Goal: Transaction & Acquisition: Purchase product/service

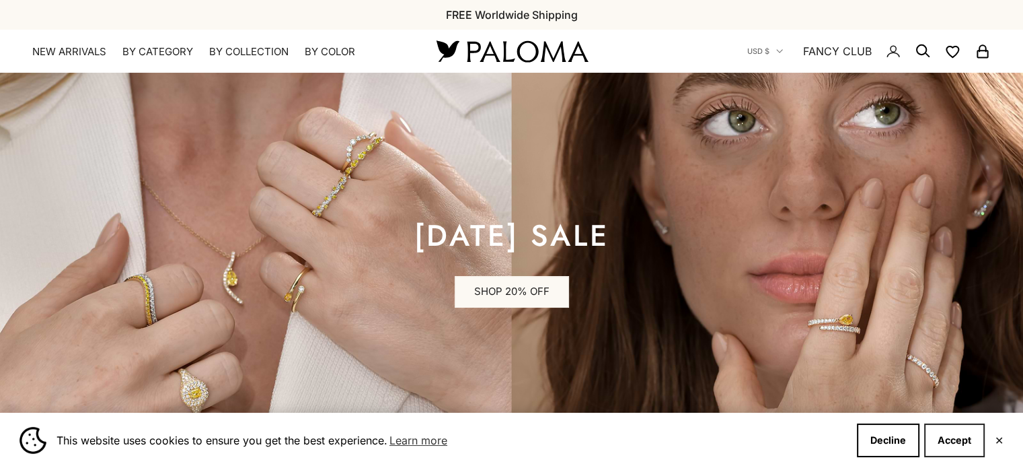
click at [958, 441] on button "Accept" at bounding box center [955, 440] width 61 height 34
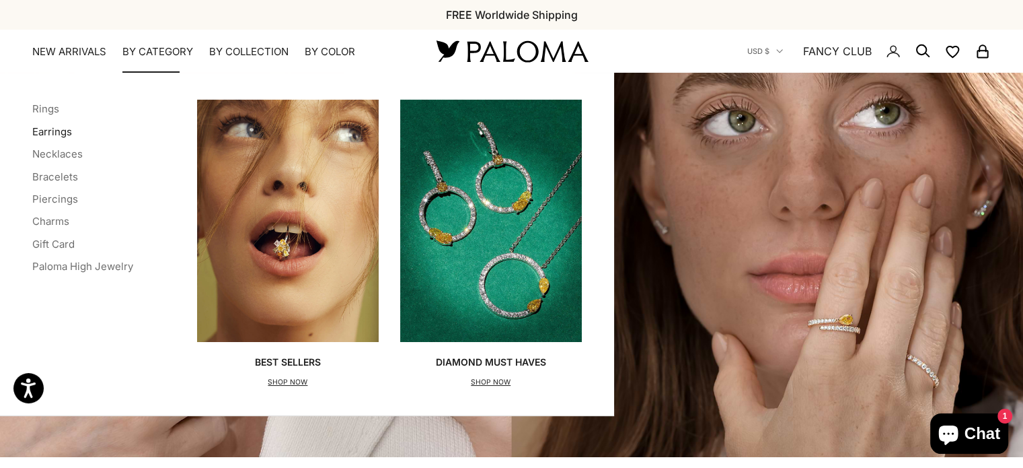
click at [53, 130] on link "Earrings" at bounding box center [52, 131] width 40 height 13
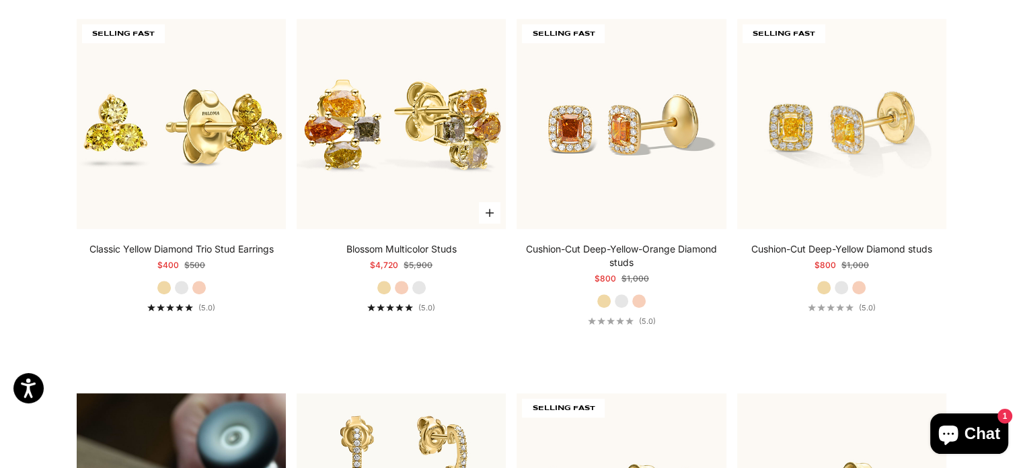
scroll to position [740, 0]
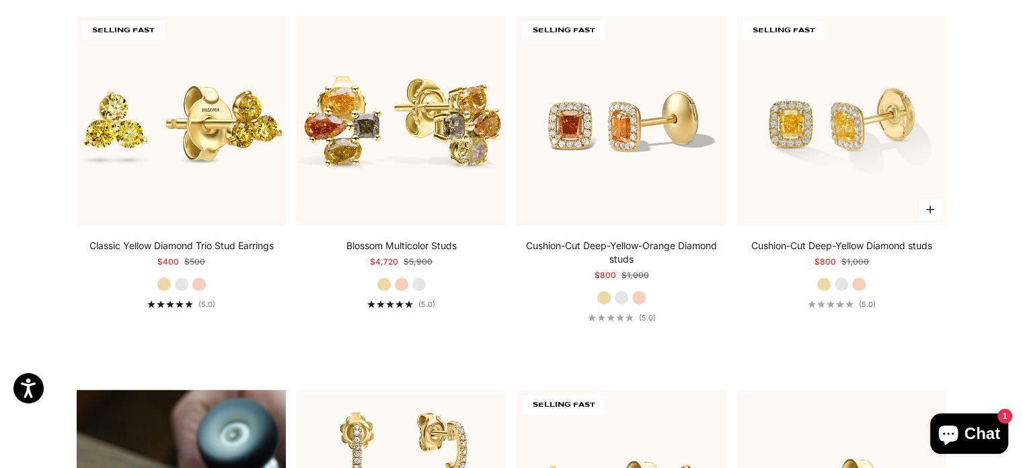
click at [839, 282] on label "White Gold" at bounding box center [841, 284] width 15 height 15
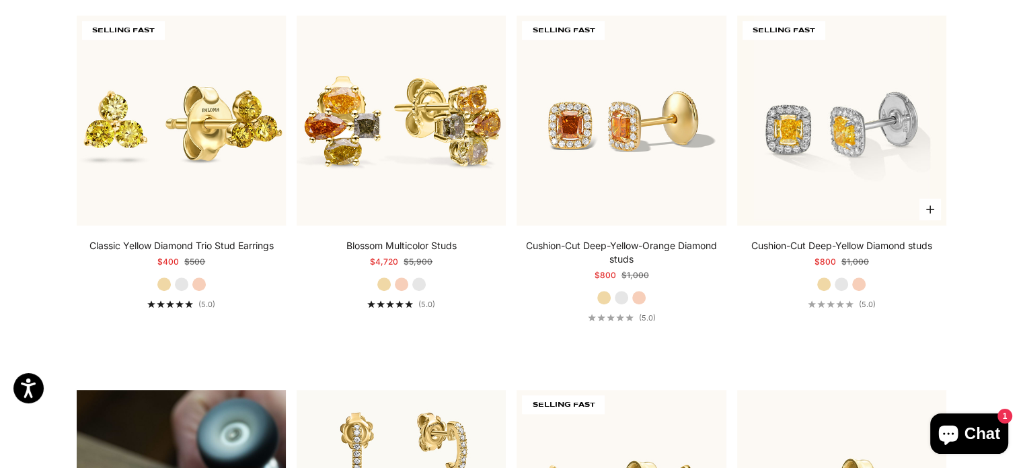
click at [864, 281] on label "Rose Gold" at bounding box center [859, 284] width 15 height 15
click at [844, 283] on label "White Gold" at bounding box center [841, 284] width 15 height 15
click at [828, 283] on label "Yellow Gold" at bounding box center [824, 284] width 15 height 15
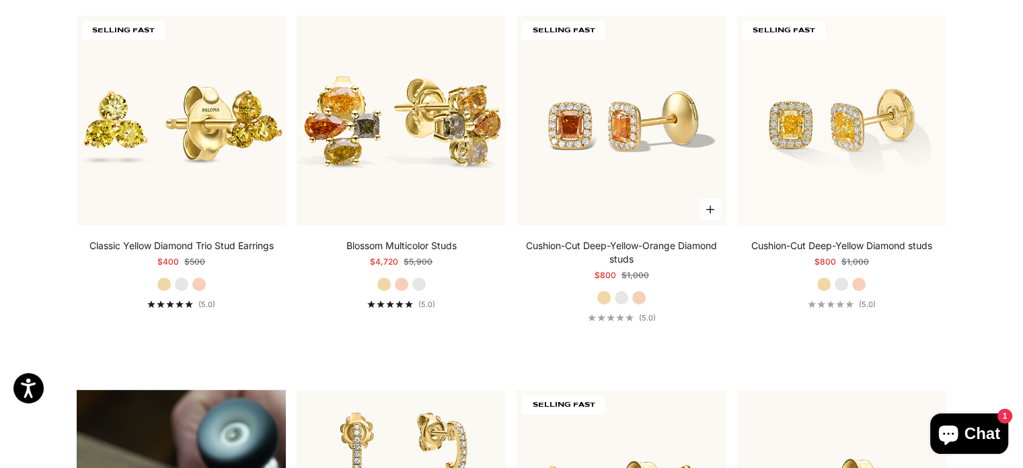
click at [622, 296] on label "White Gold" at bounding box center [621, 297] width 15 height 15
click at [645, 295] on label "Rose Gold" at bounding box center [639, 297] width 15 height 15
click at [605, 293] on label "Yellow Gold" at bounding box center [604, 297] width 15 height 15
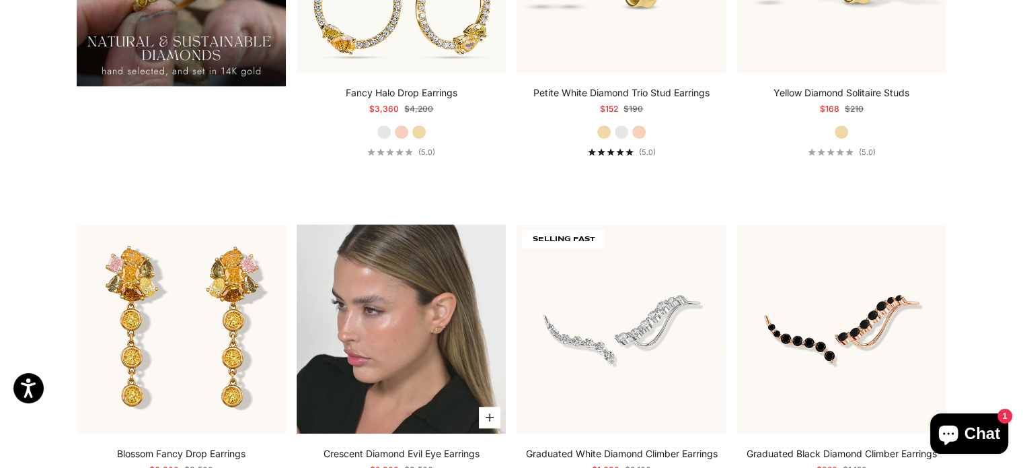
scroll to position [1413, 0]
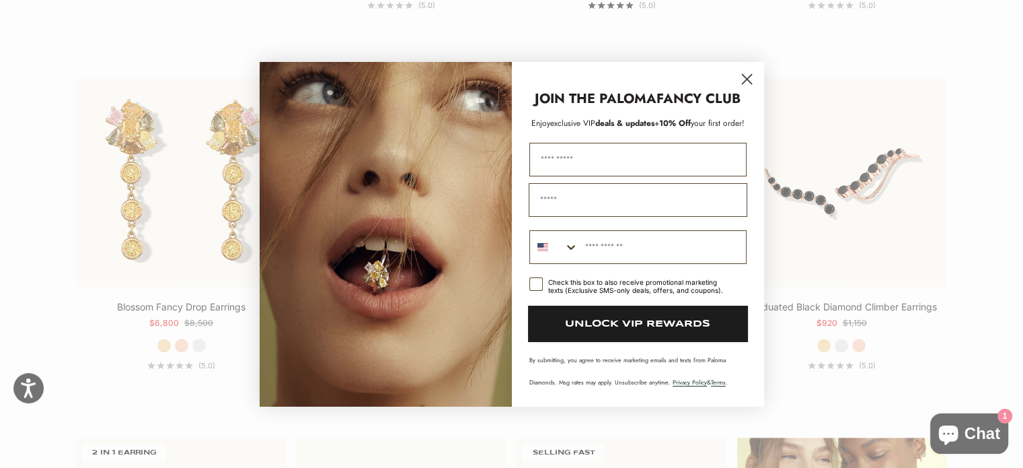
click at [749, 81] on icon "Close dialog" at bounding box center [746, 78] width 9 height 9
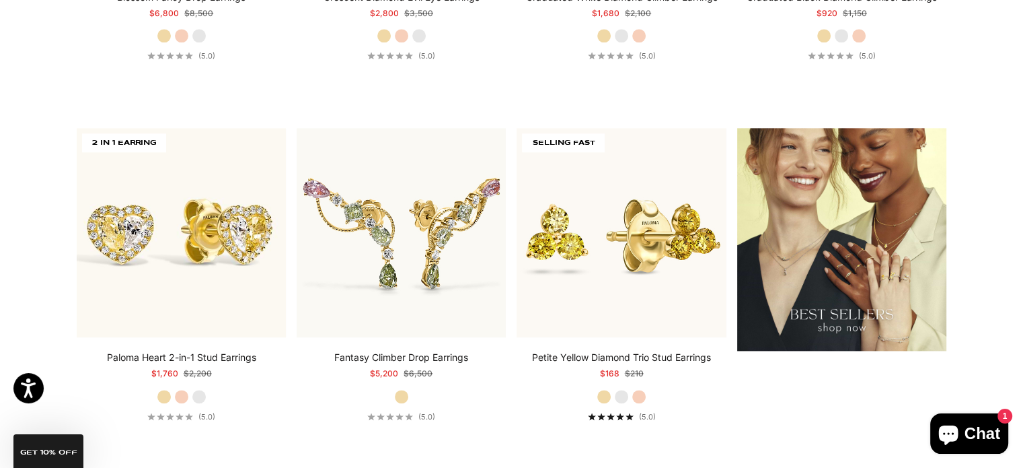
scroll to position [1749, 0]
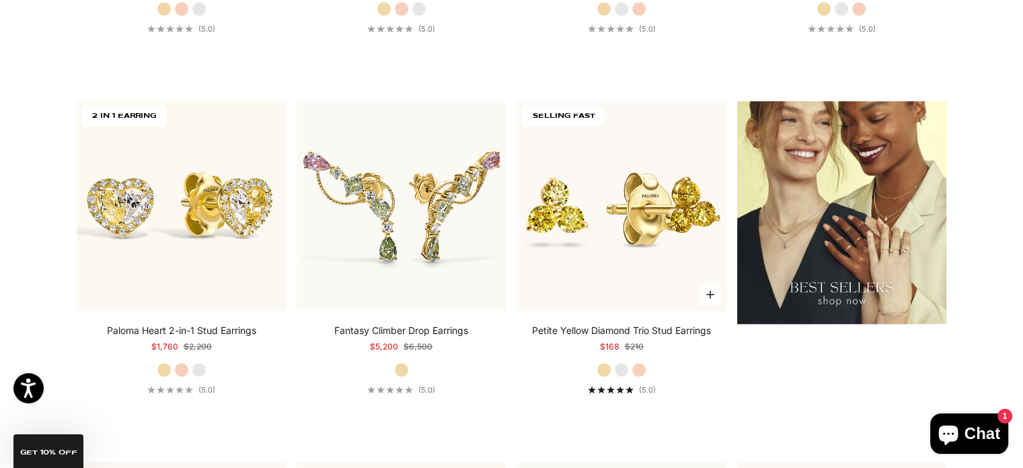
click at [625, 369] on label "White Gold" at bounding box center [621, 369] width 15 height 15
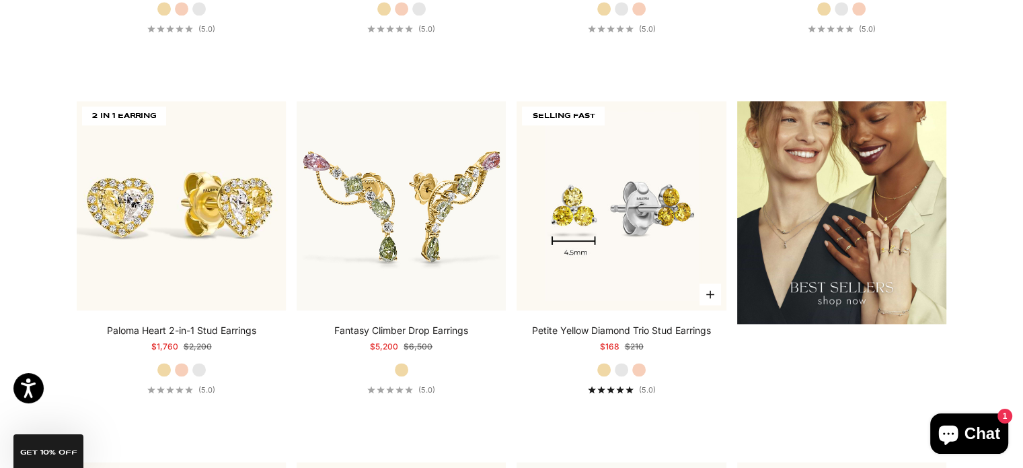
click at [641, 367] on label "Rose Gold" at bounding box center [639, 369] width 15 height 15
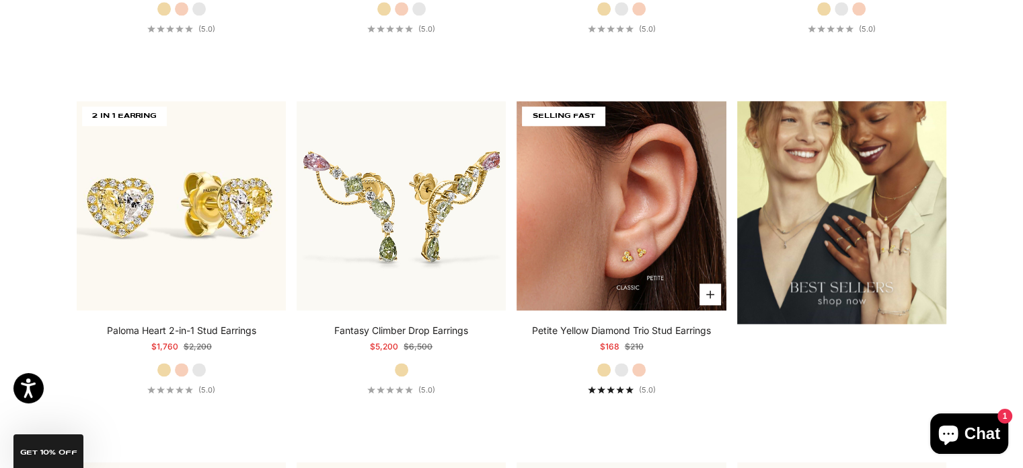
click at [669, 198] on img at bounding box center [621, 205] width 209 height 209
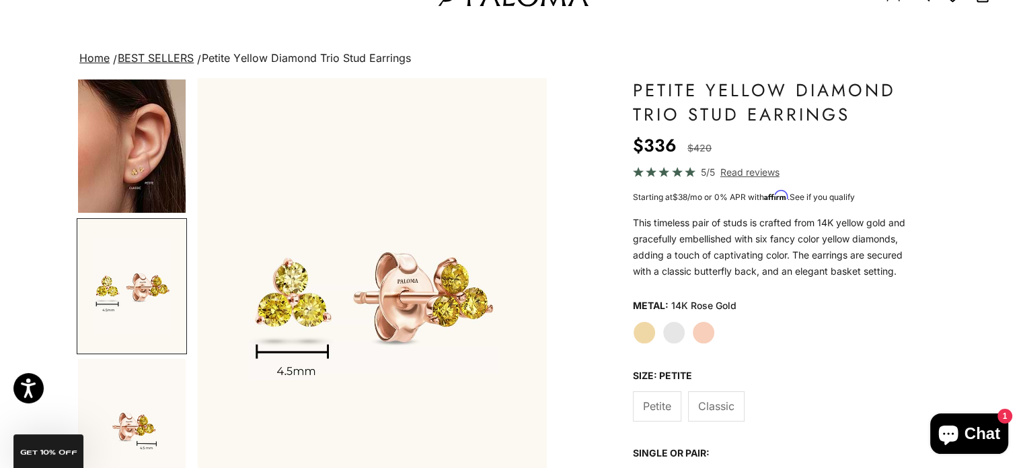
scroll to position [135, 0]
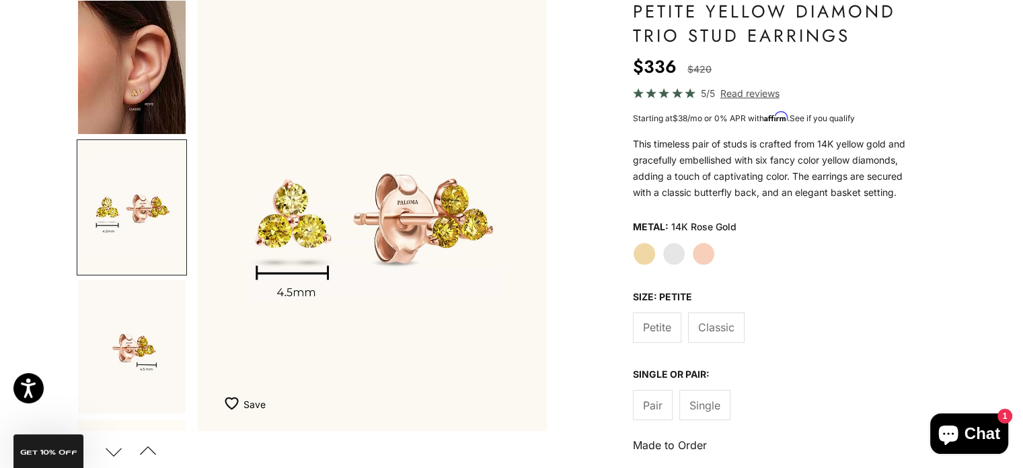
click at [716, 324] on span "Classic" at bounding box center [716, 326] width 36 height 17
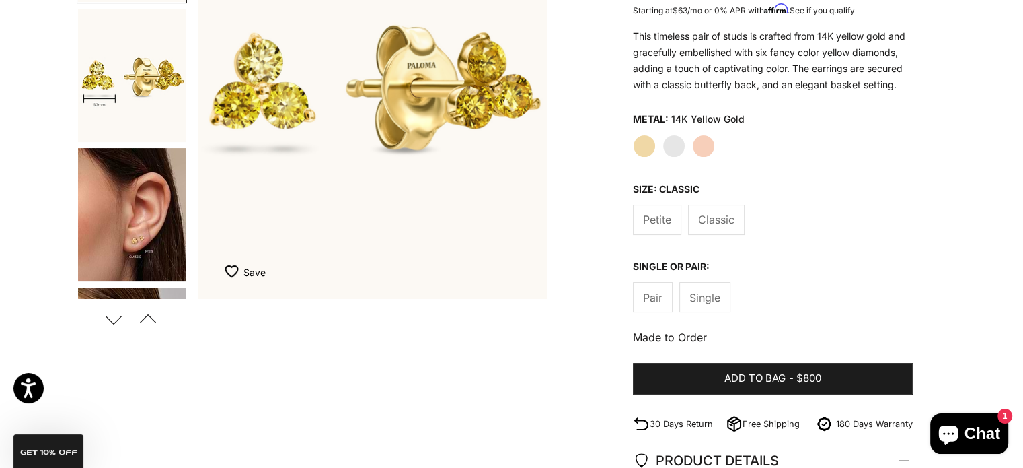
scroll to position [269, 0]
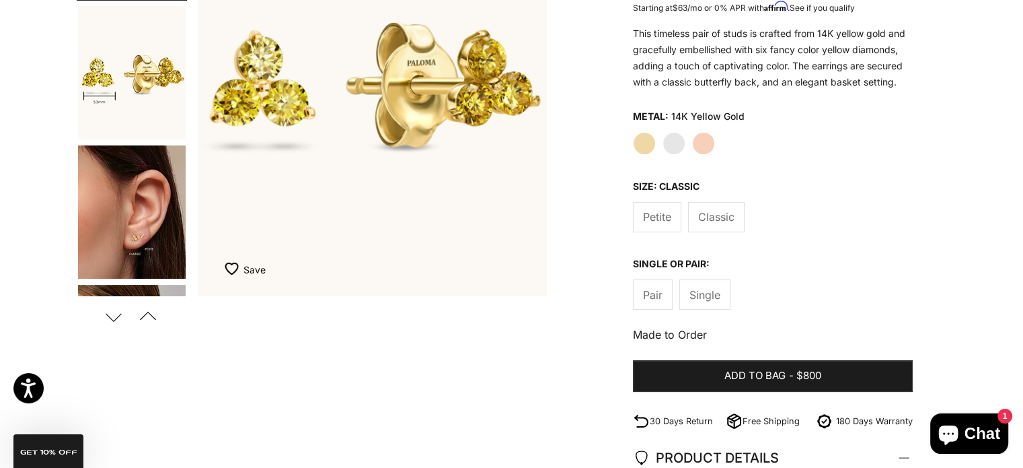
click at [147, 319] on button "Previous" at bounding box center [148, 316] width 30 height 31
click at [112, 316] on button "Next" at bounding box center [113, 316] width 30 height 31
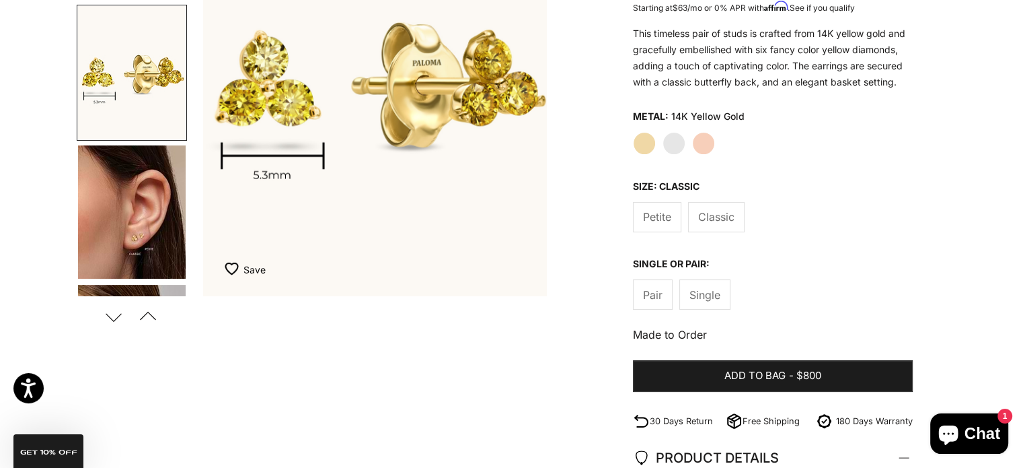
scroll to position [0, 365]
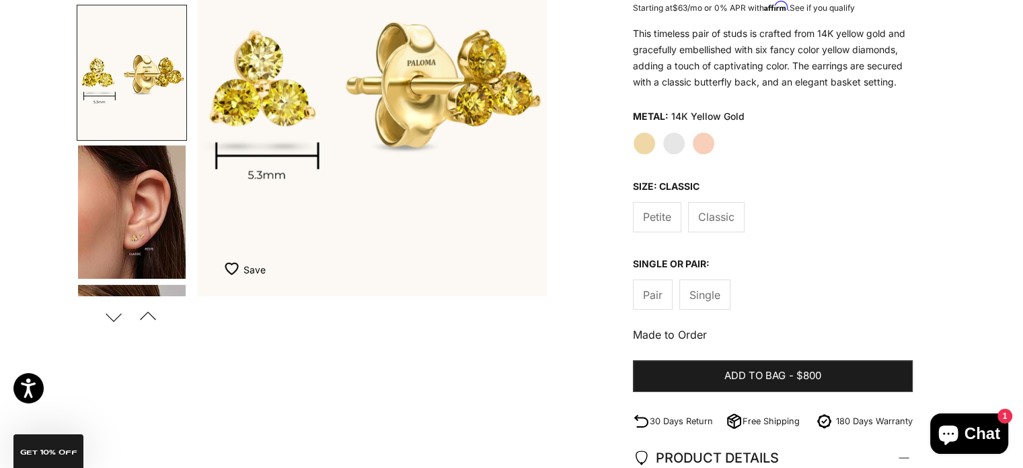
click at [670, 143] on label "White Gold" at bounding box center [674, 143] width 23 height 23
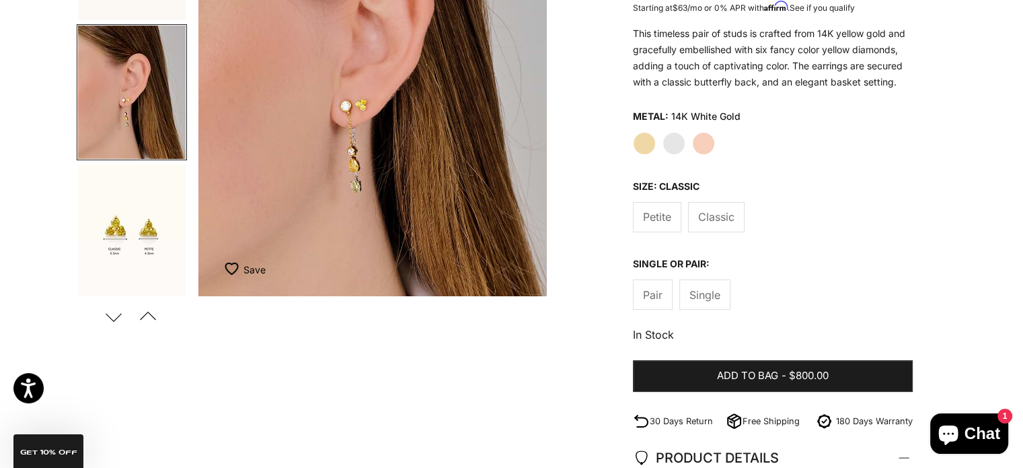
scroll to position [132, 0]
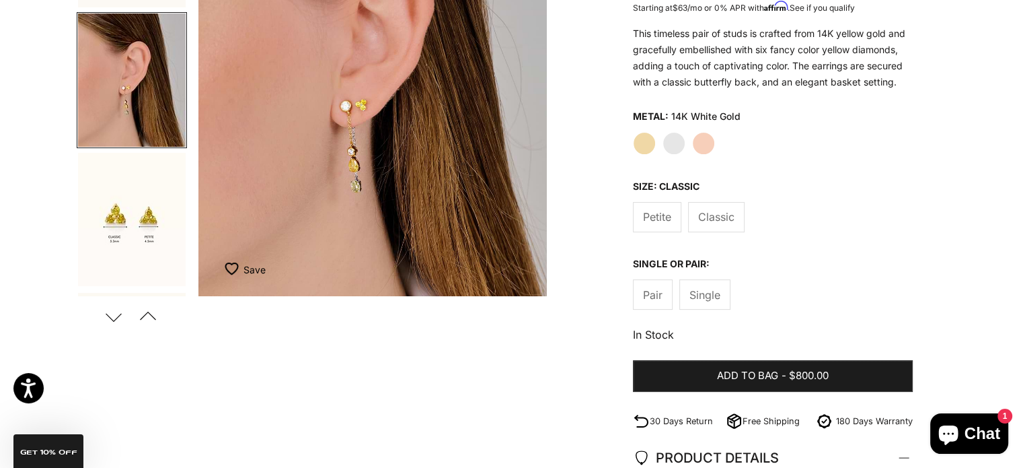
click at [643, 143] on label "Yellow Gold" at bounding box center [644, 143] width 23 height 23
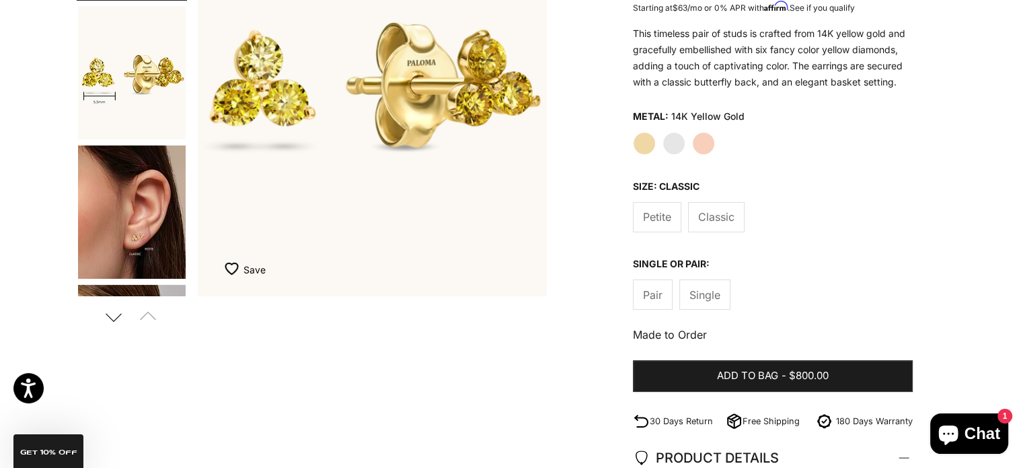
click at [665, 214] on span "Petite" at bounding box center [657, 216] width 28 height 17
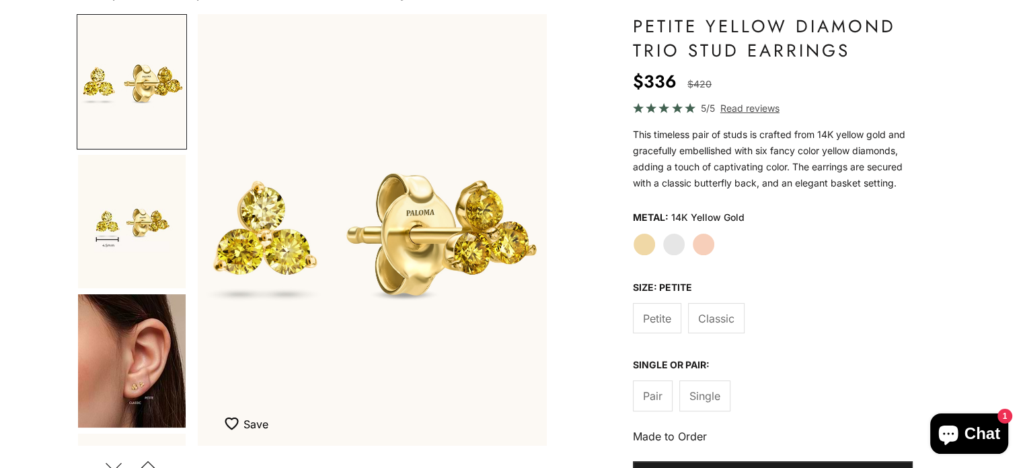
scroll to position [202, 0]
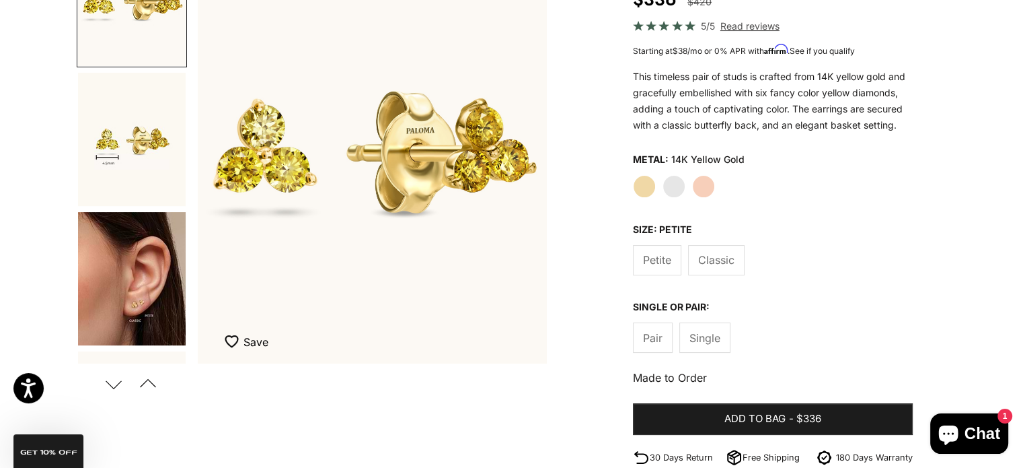
click at [149, 312] on img "Go to item 4" at bounding box center [132, 278] width 108 height 133
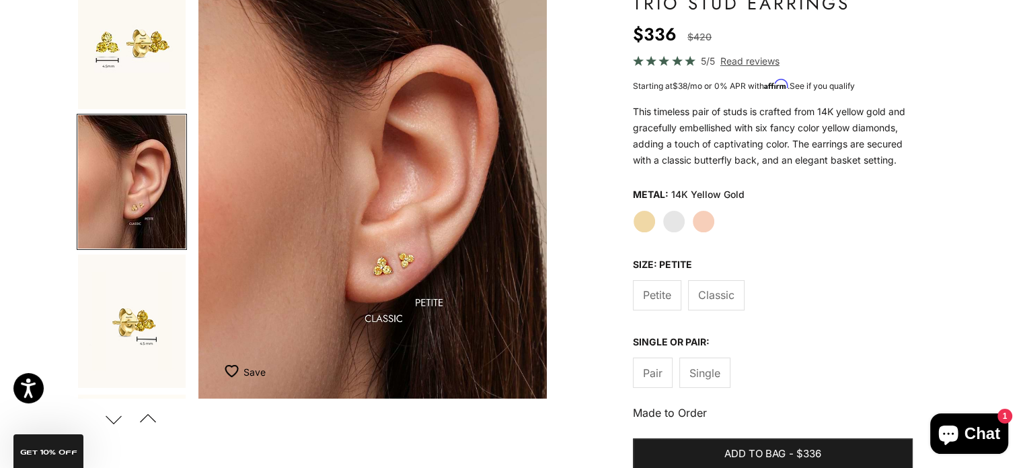
scroll to position [135, 0]
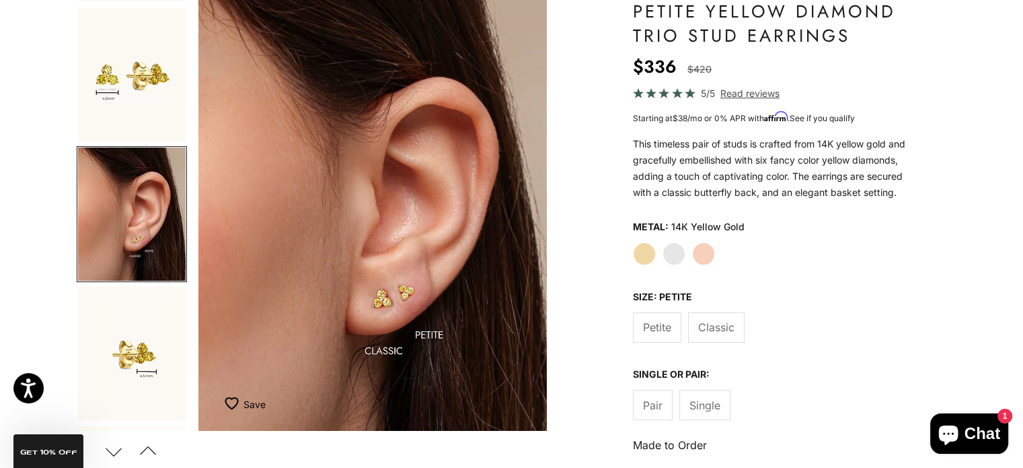
click at [716, 328] on span "Classic" at bounding box center [716, 326] width 36 height 17
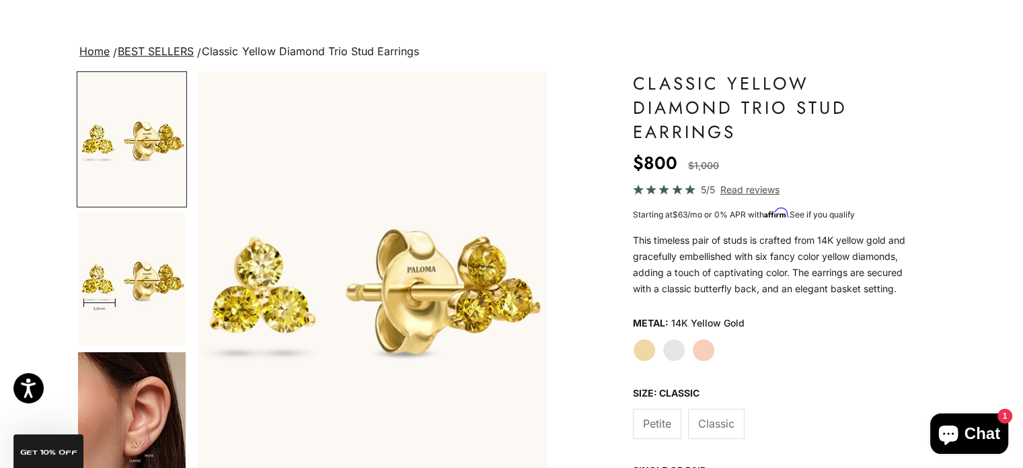
scroll to position [135, 0]
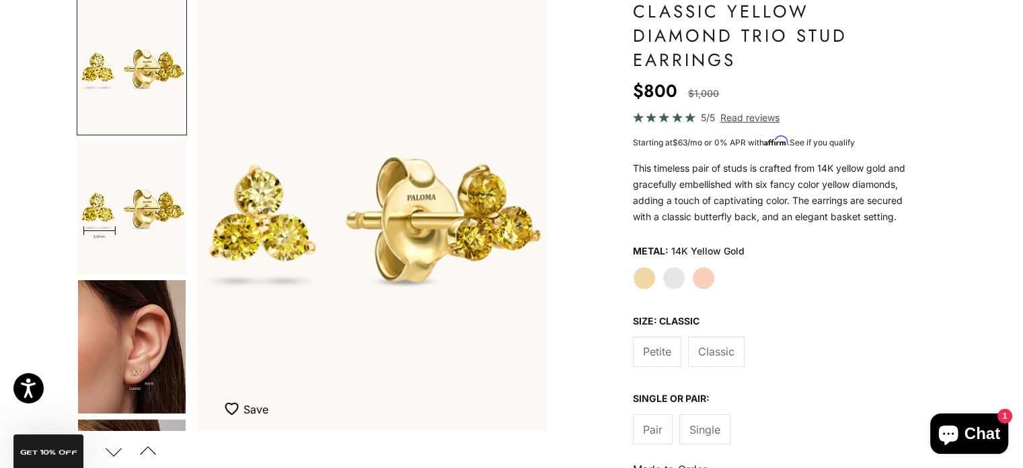
click at [672, 279] on label "White Gold" at bounding box center [674, 277] width 23 height 23
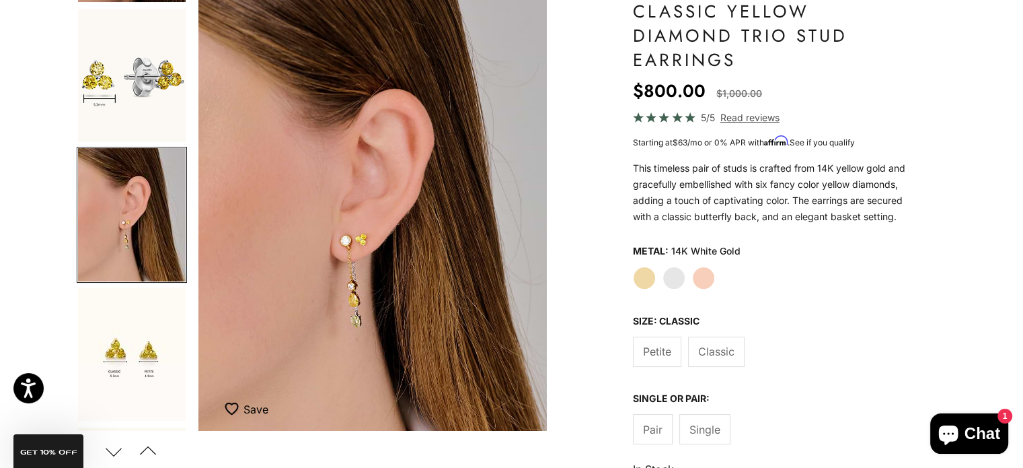
scroll to position [132, 0]
click at [659, 357] on span "Petite" at bounding box center [657, 350] width 28 height 17
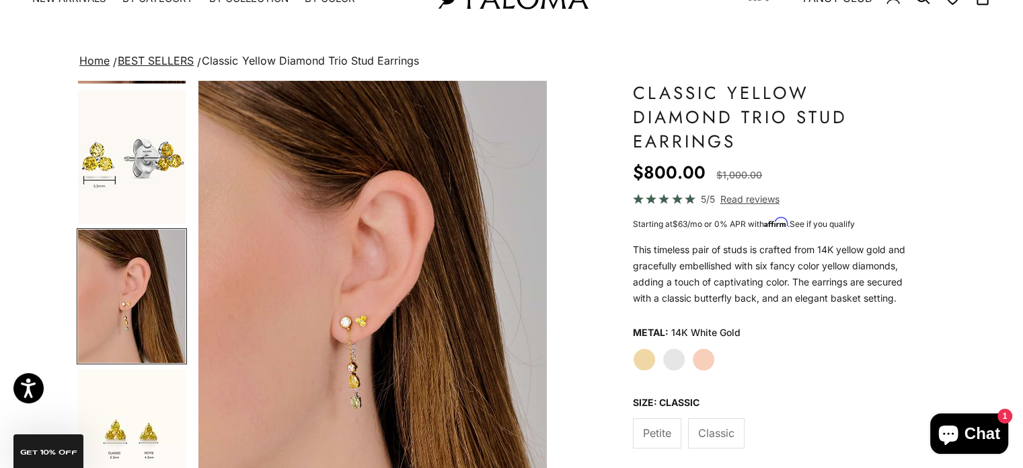
scroll to position [0, 0]
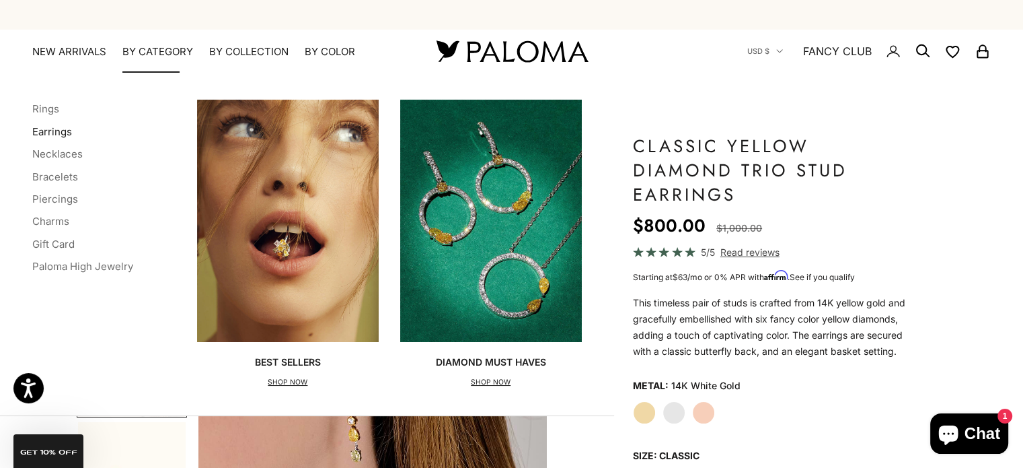
click at [61, 133] on link "Earrings" at bounding box center [52, 131] width 40 height 13
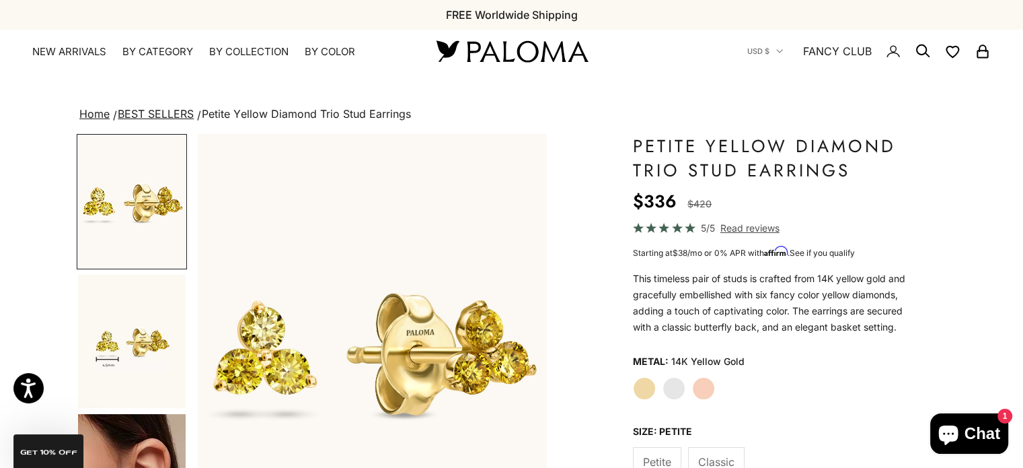
click at [676, 390] on label "White Gold" at bounding box center [674, 388] width 23 height 23
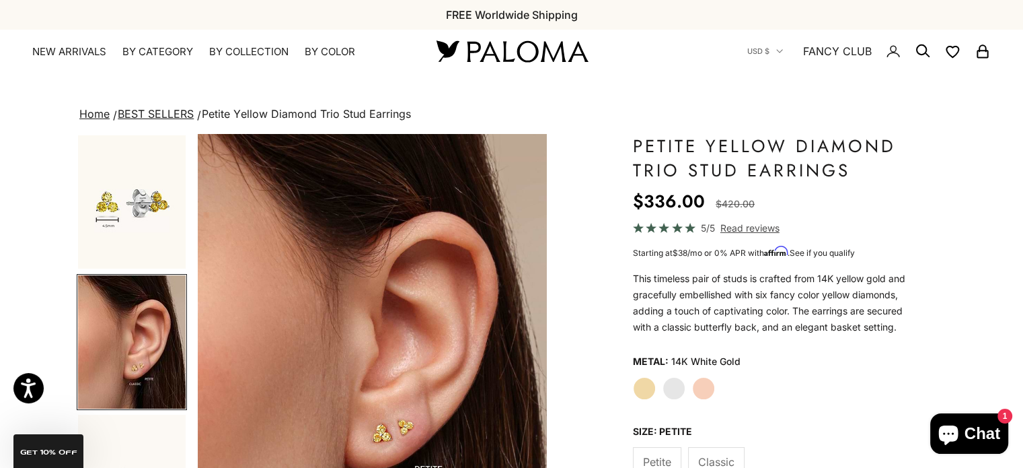
click at [702, 384] on label "Rose Gold" at bounding box center [703, 388] width 23 height 23
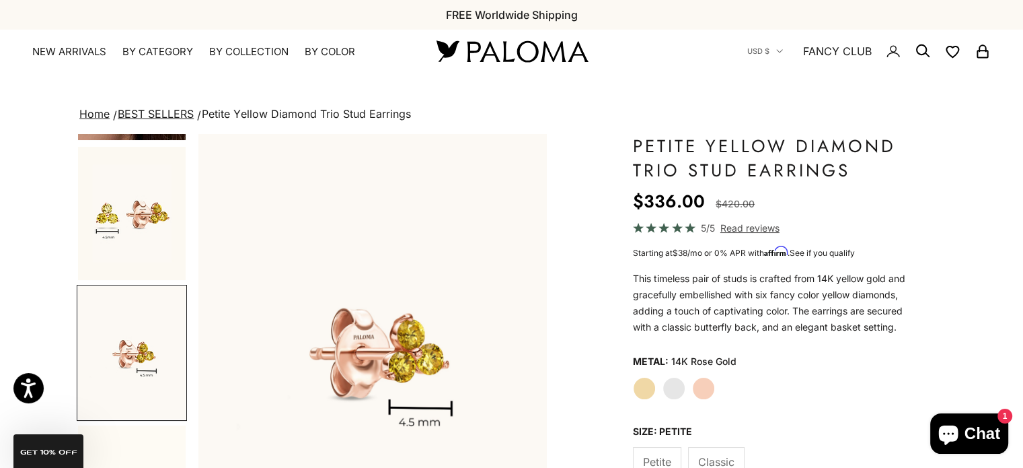
scroll to position [131, 0]
click at [641, 387] on label "Yellow Gold" at bounding box center [644, 388] width 23 height 23
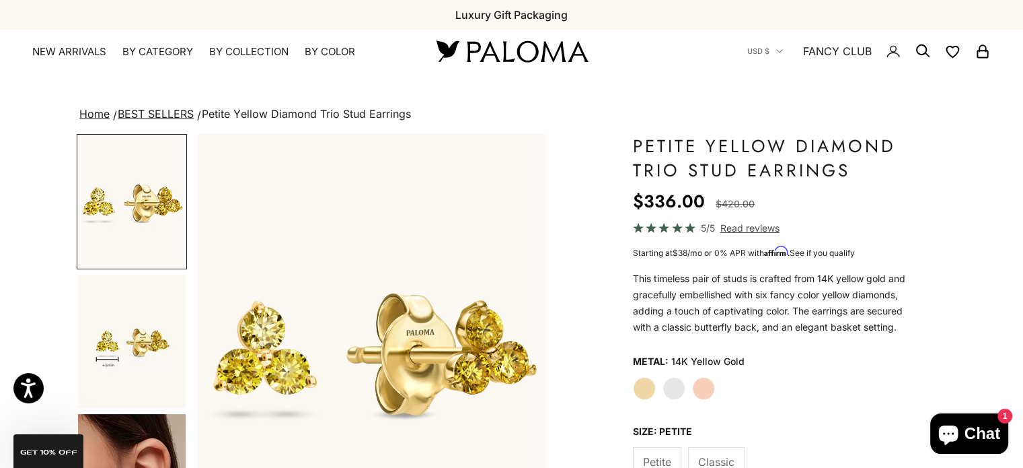
click at [681, 389] on label "White Gold" at bounding box center [674, 388] width 23 height 23
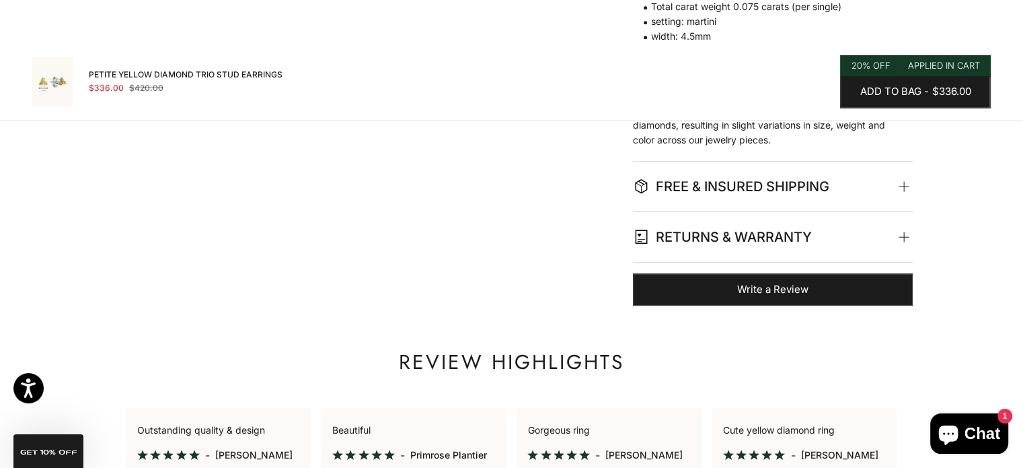
scroll to position [673, 0]
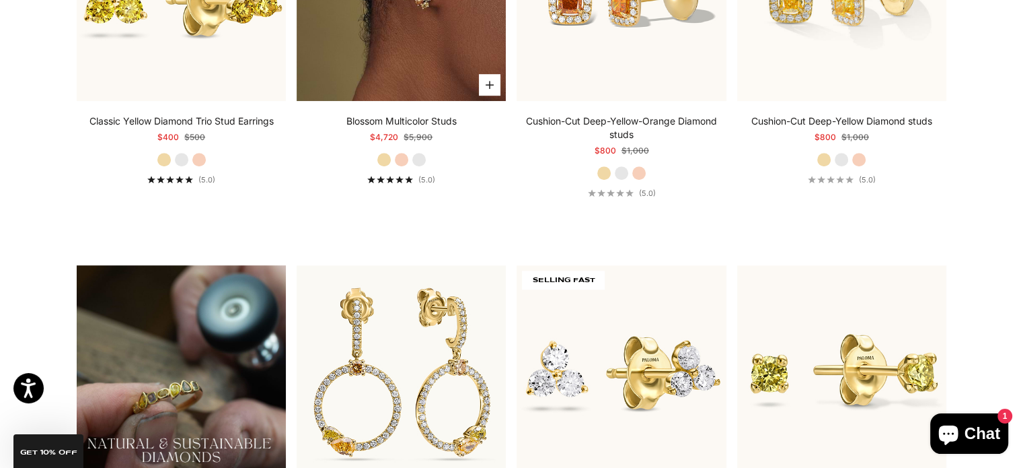
scroll to position [807, 0]
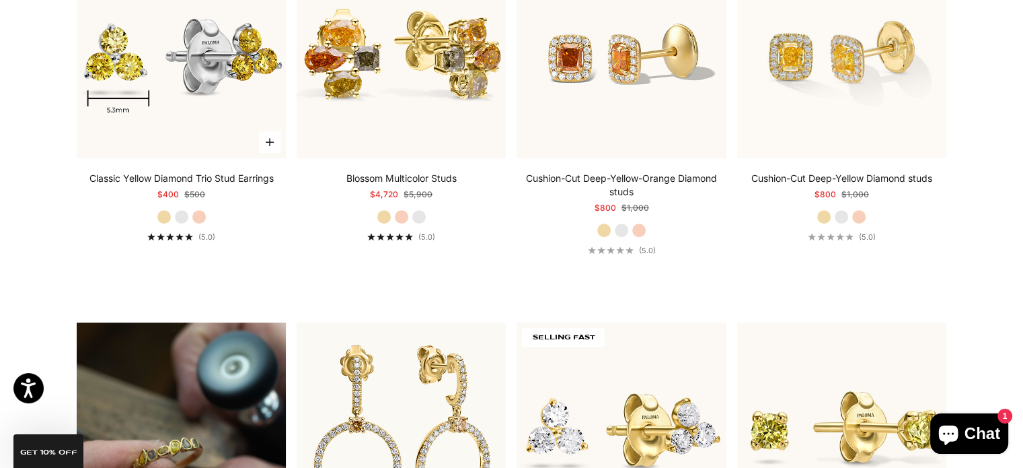
click at [203, 93] on img at bounding box center [181, 52] width 209 height 209
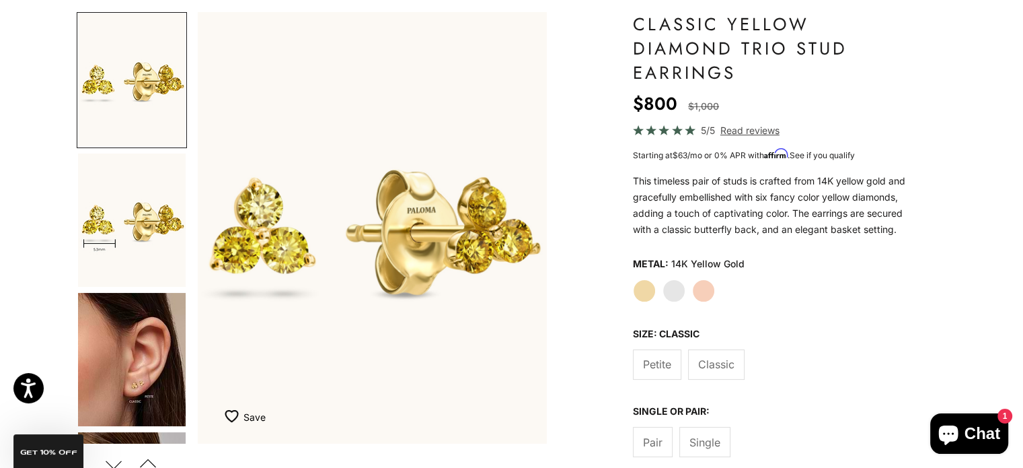
scroll to position [135, 0]
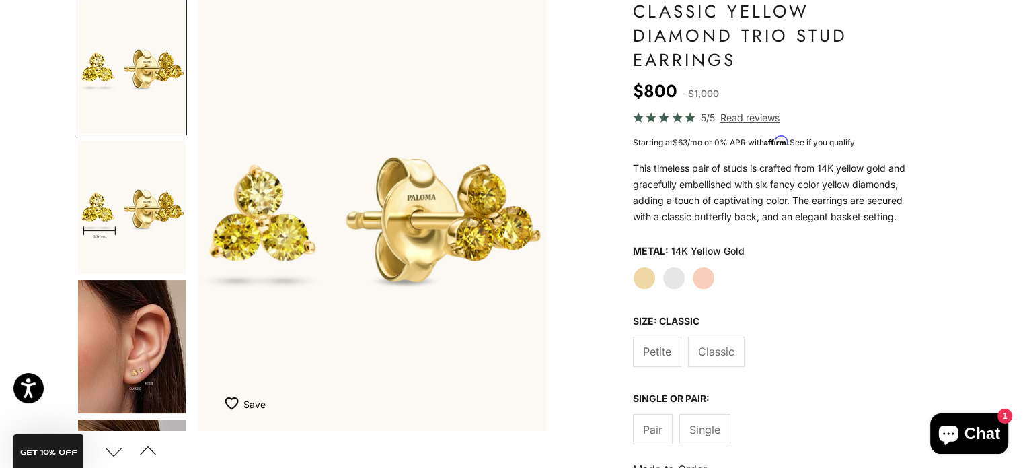
click at [667, 351] on span "Petite" at bounding box center [657, 350] width 28 height 17
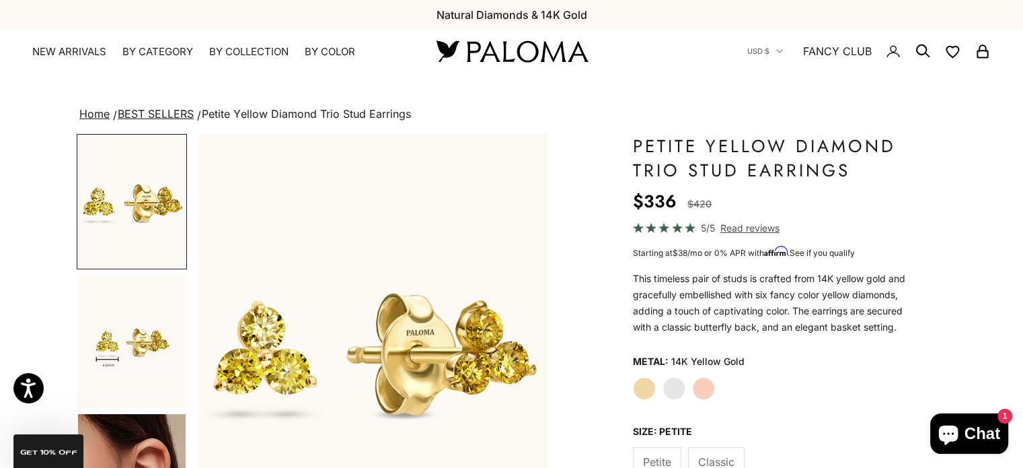
click at [678, 384] on label "White Gold" at bounding box center [674, 388] width 23 height 23
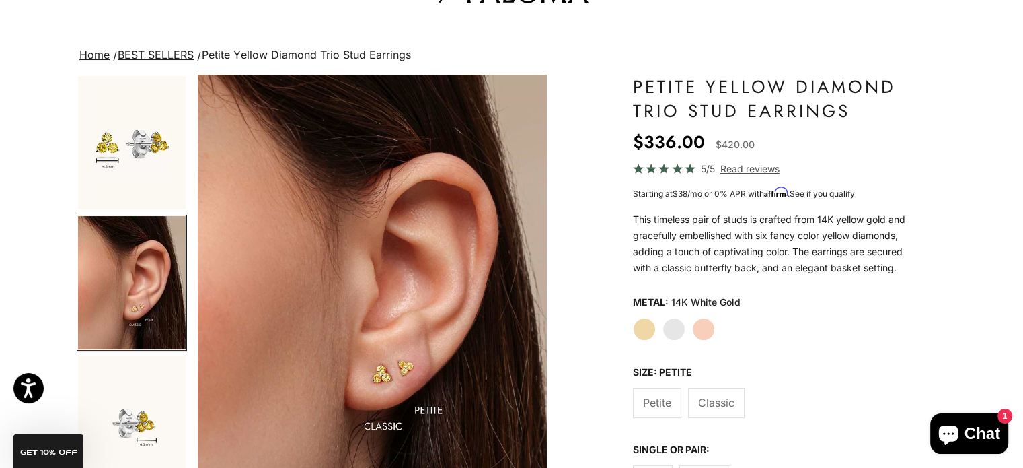
scroll to position [135, 0]
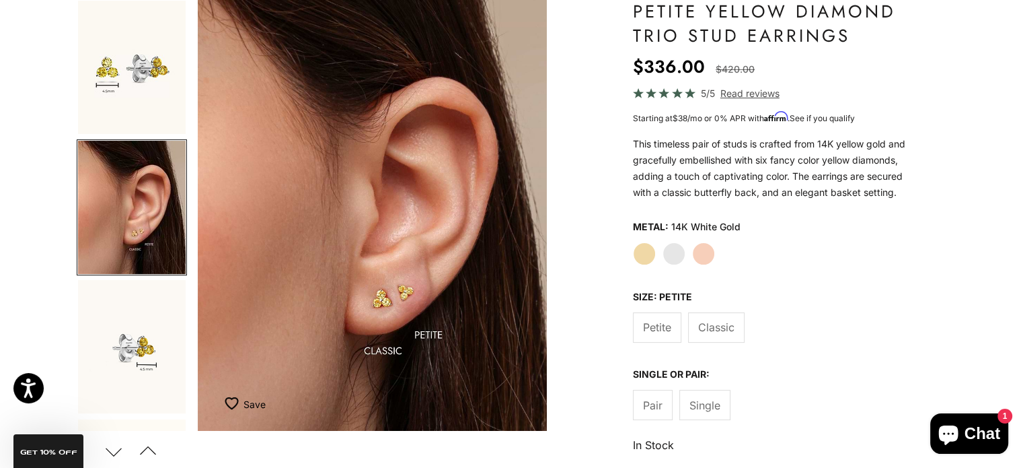
click at [705, 250] on label "Rose Gold" at bounding box center [703, 253] width 23 height 23
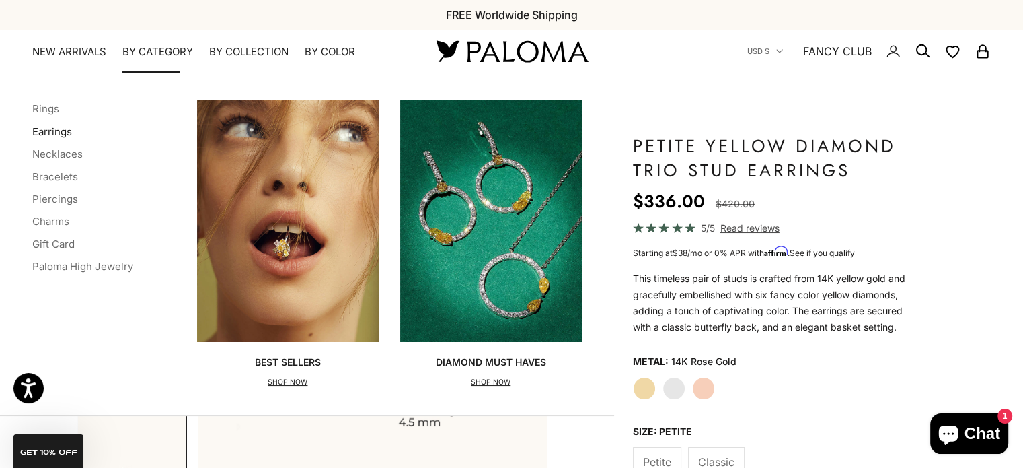
click at [61, 129] on link "Earrings" at bounding box center [52, 131] width 40 height 13
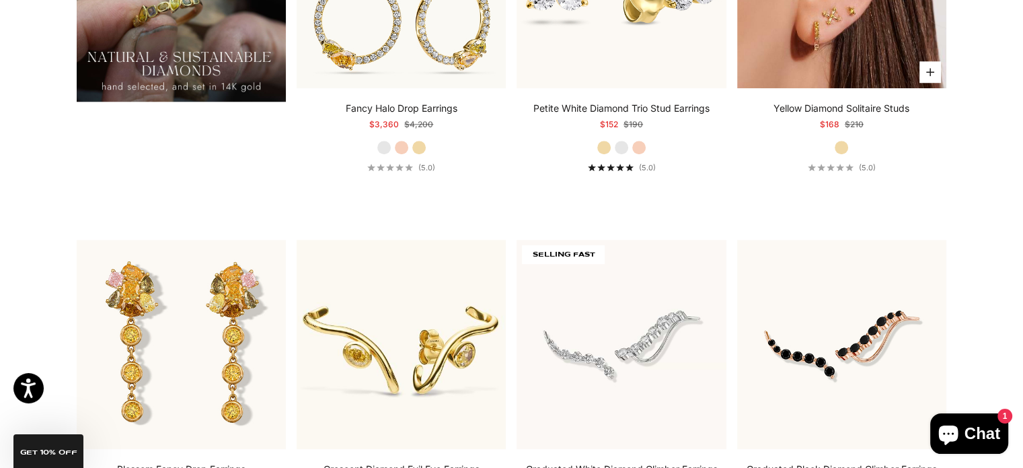
scroll to position [1144, 0]
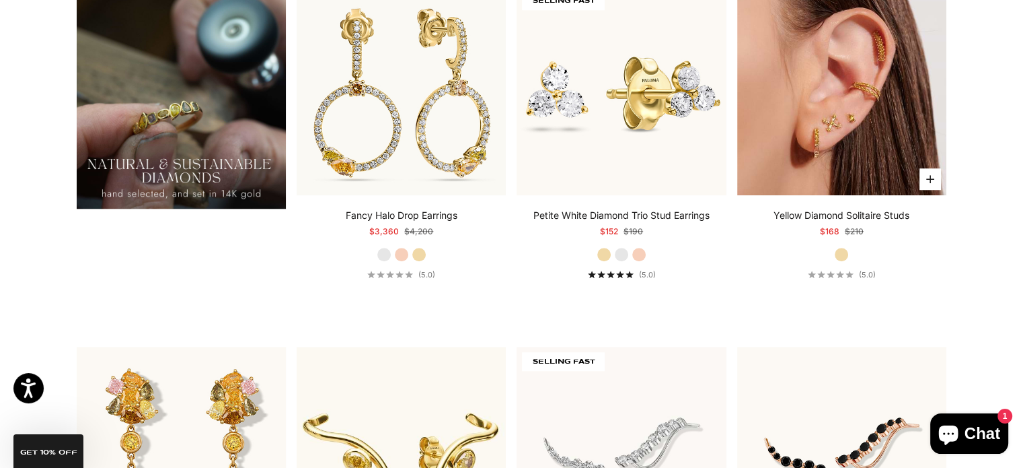
click at [856, 151] on img at bounding box center [841, 90] width 209 height 209
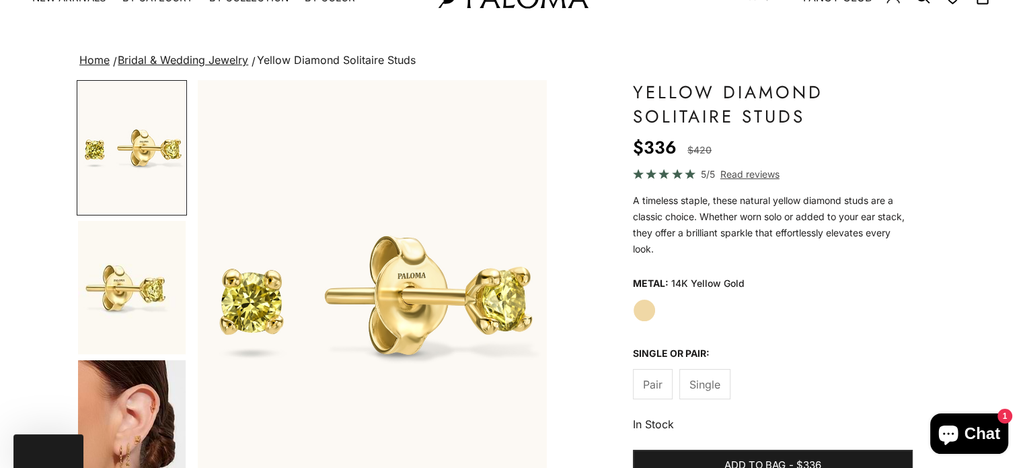
scroll to position [135, 0]
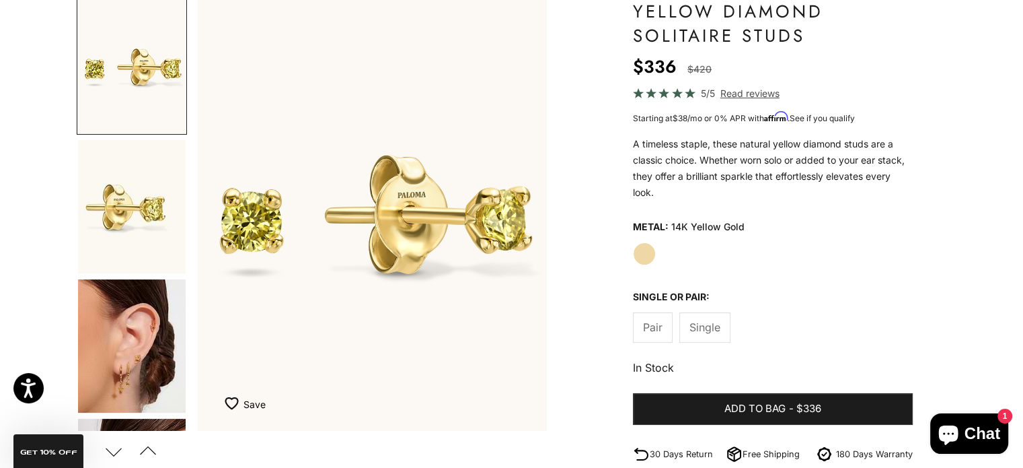
click at [156, 203] on img "Go to item 2" at bounding box center [132, 206] width 108 height 133
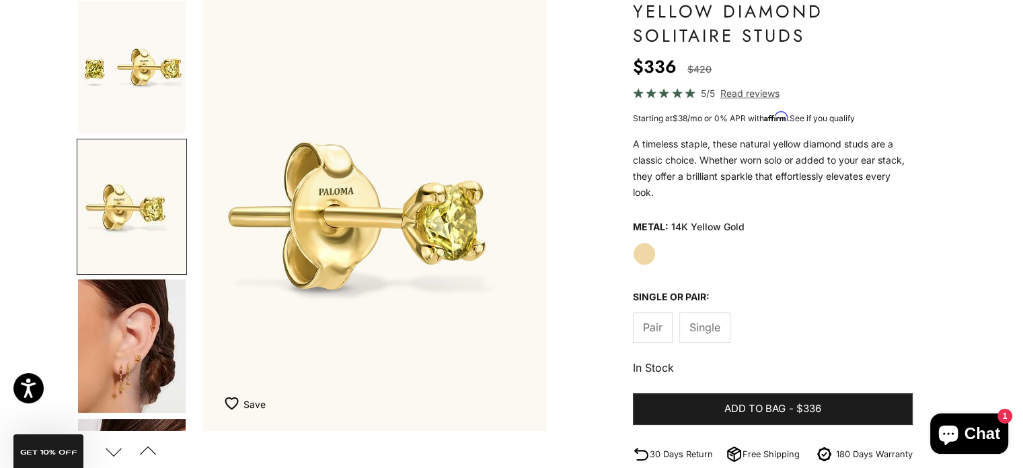
scroll to position [0, 365]
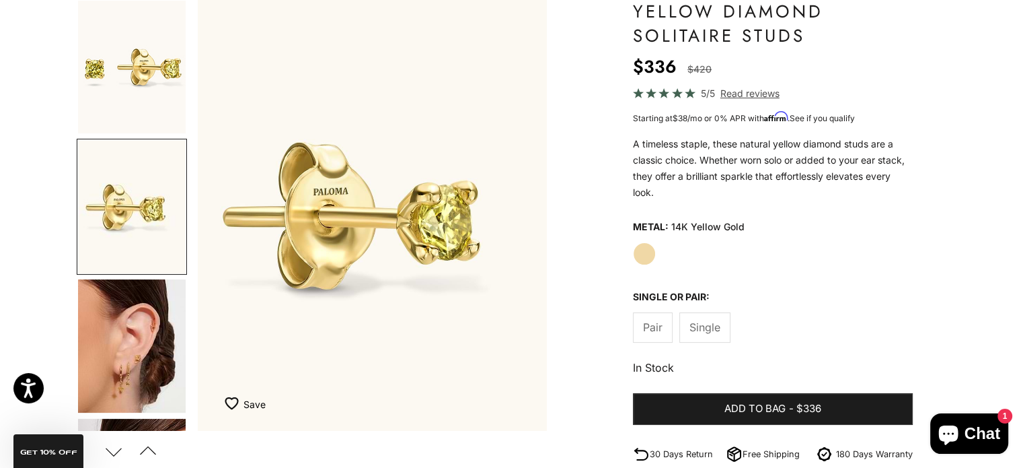
click at [145, 305] on img "Go to item 3" at bounding box center [132, 345] width 108 height 133
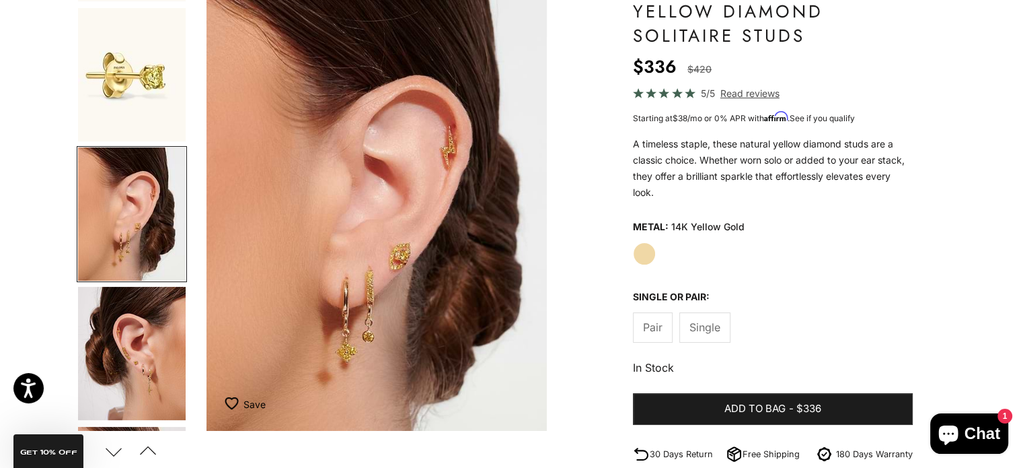
scroll to position [0, 730]
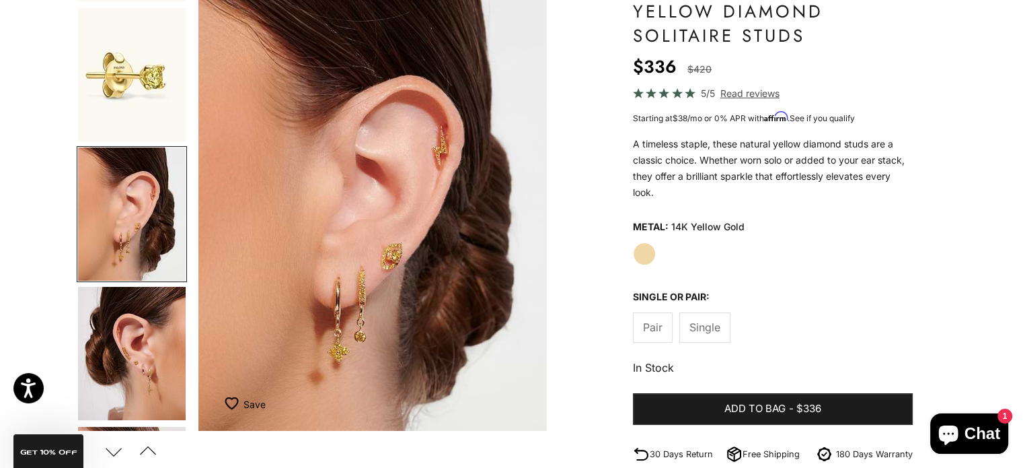
click at [164, 336] on img "Go to item 4" at bounding box center [132, 353] width 108 height 133
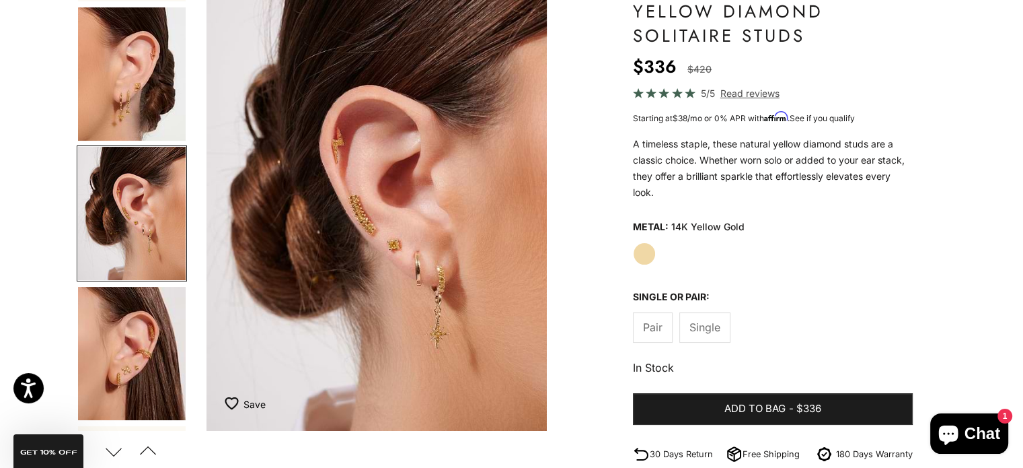
scroll to position [0, 1095]
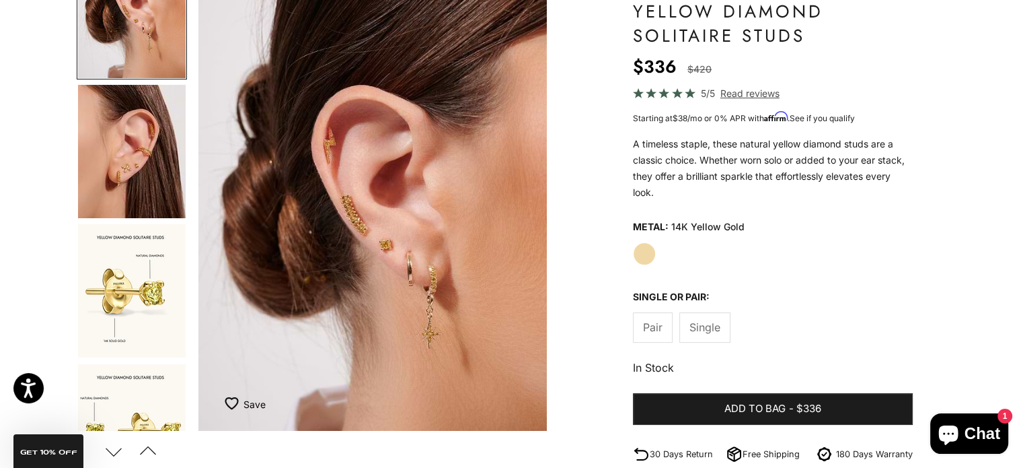
click at [153, 323] on img "Go to item 6" at bounding box center [132, 290] width 108 height 133
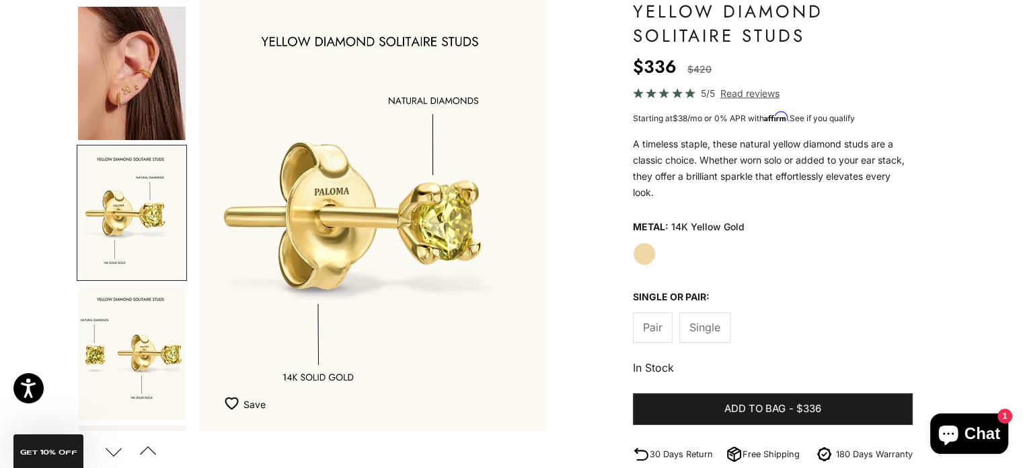
scroll to position [0, 1826]
click at [159, 384] on img "Go to item 7" at bounding box center [132, 352] width 108 height 133
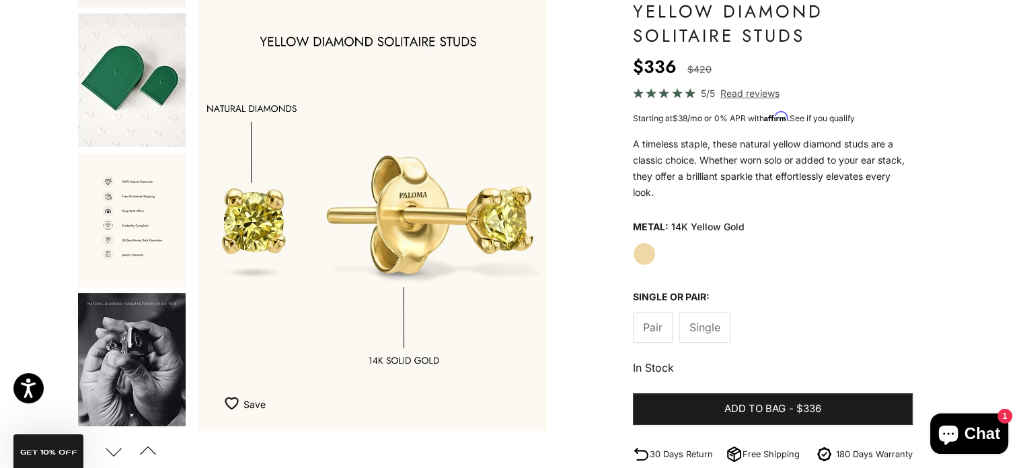
scroll to position [1109, 0]
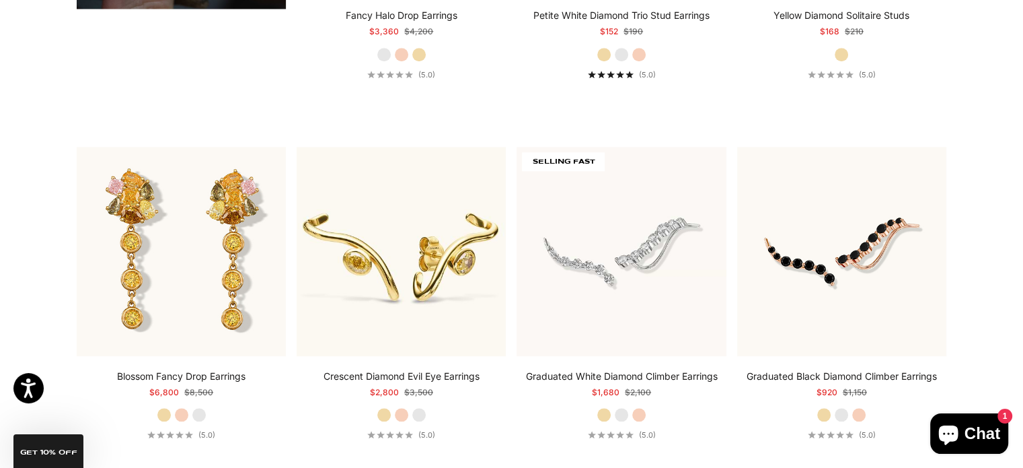
scroll to position [1397, 0]
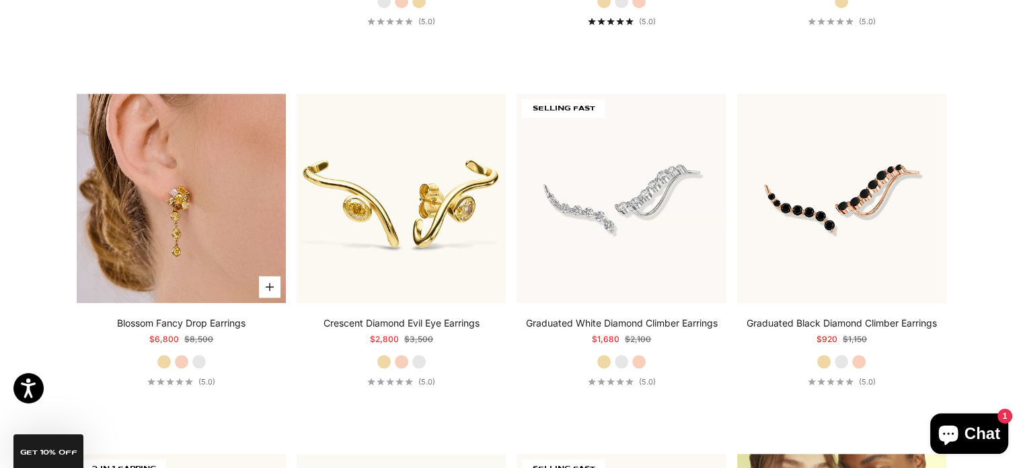
click at [238, 202] on img at bounding box center [181, 198] width 209 height 209
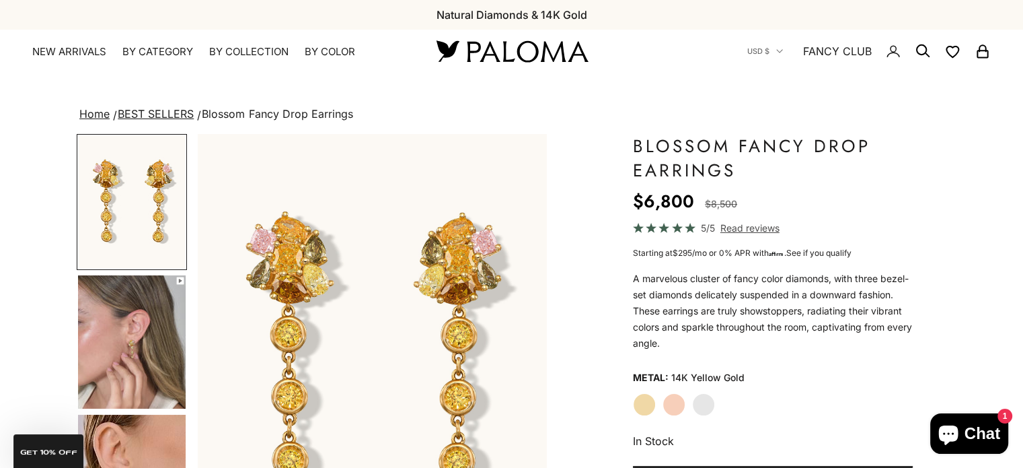
click at [705, 406] on label "White Gold" at bounding box center [703, 404] width 23 height 23
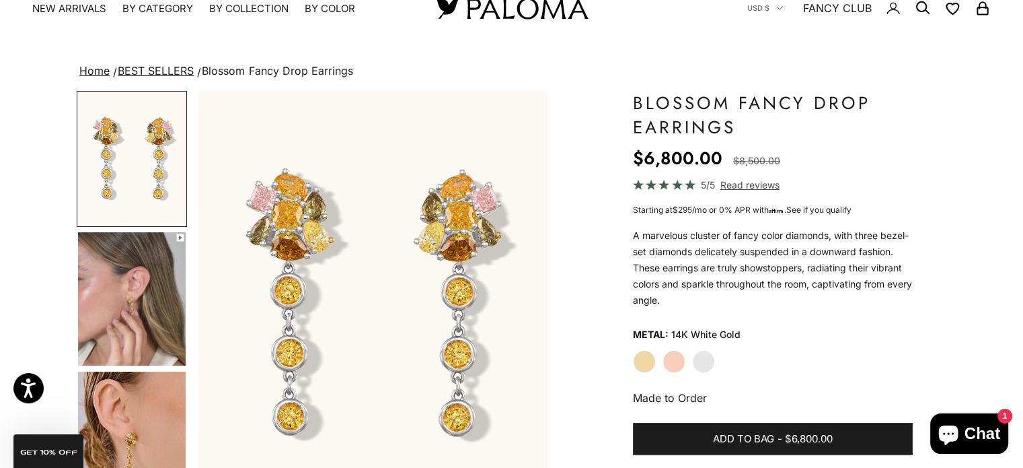
scroll to position [67, 0]
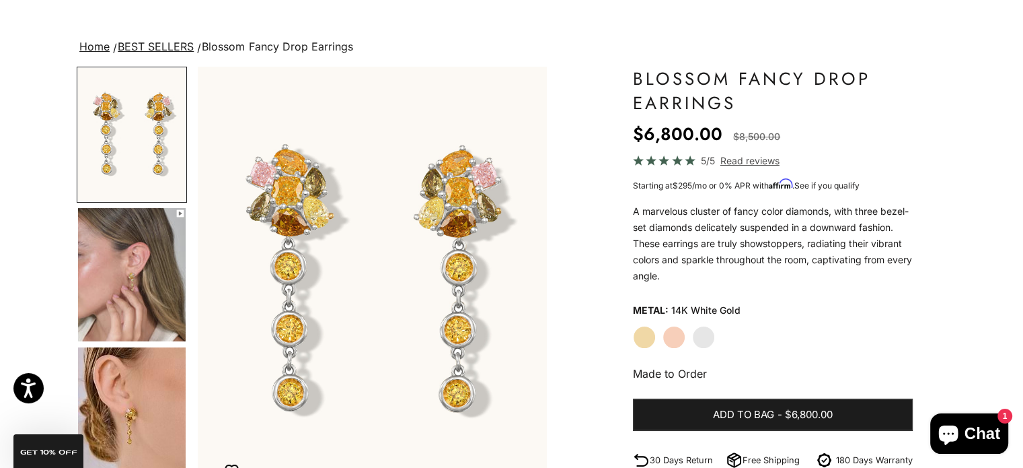
click at [676, 340] on label "Rose Gold" at bounding box center [674, 337] width 23 height 23
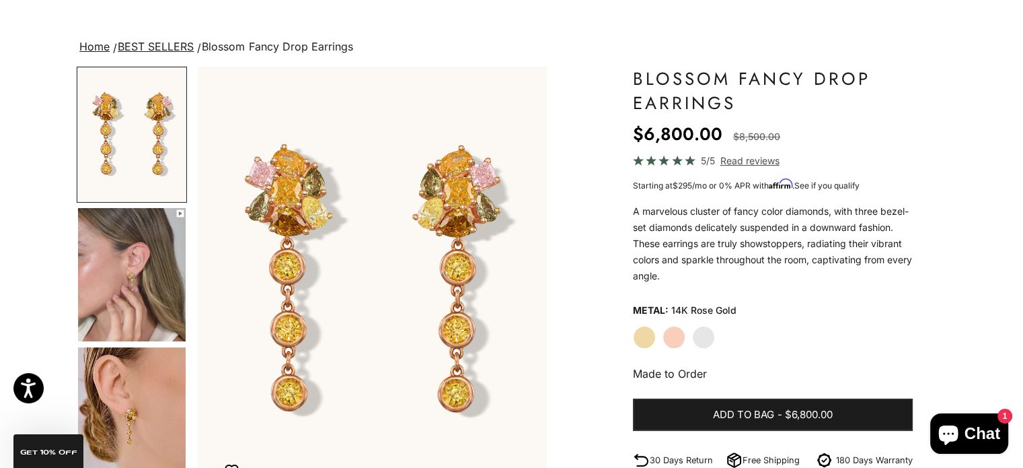
click at [653, 337] on label "Yellow Gold" at bounding box center [644, 337] width 23 height 23
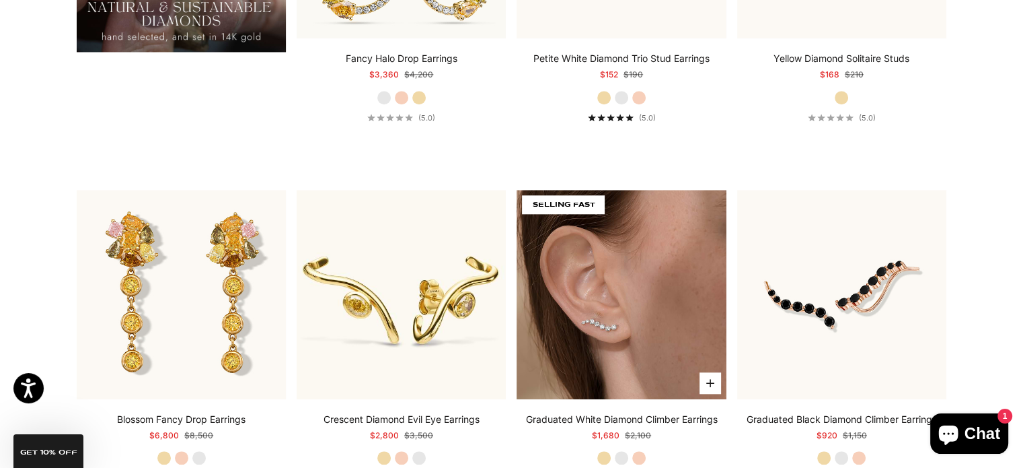
scroll to position [1128, 0]
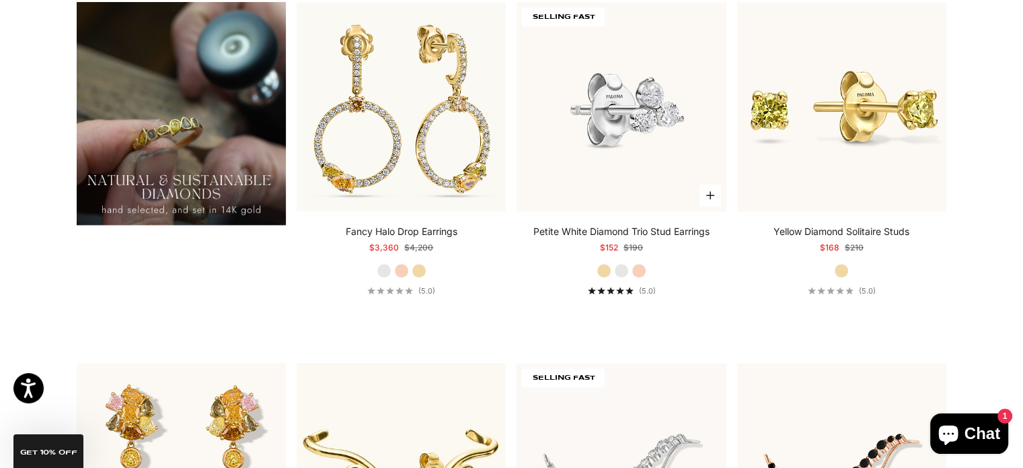
click at [624, 159] on img at bounding box center [621, 106] width 209 height 209
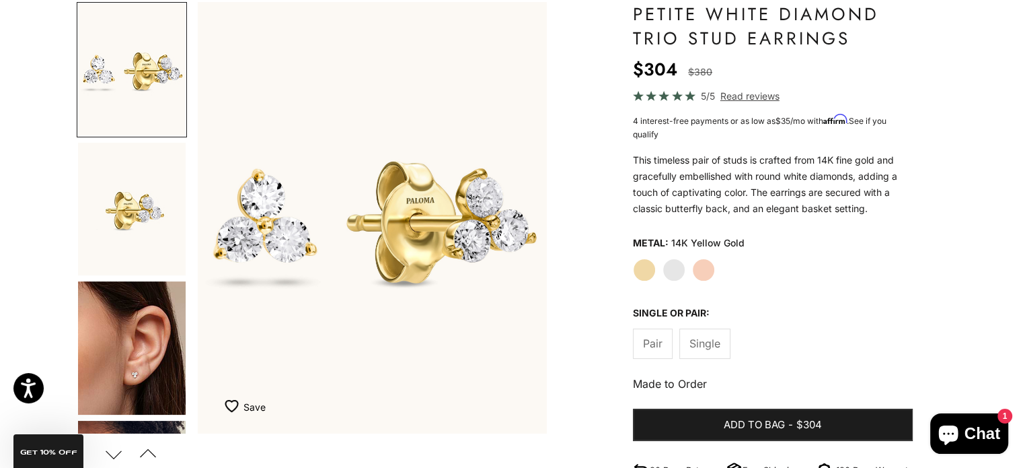
scroll to position [135, 0]
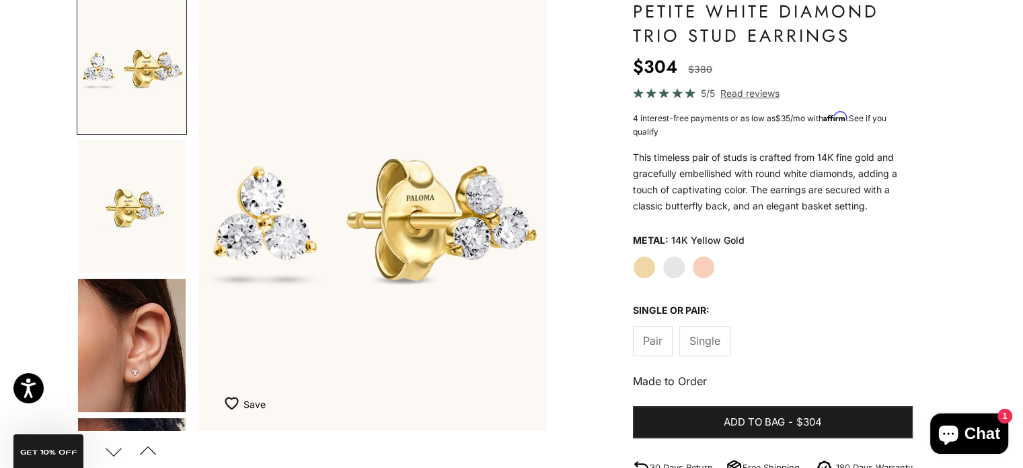
click at [675, 263] on label "White Gold" at bounding box center [674, 267] width 23 height 23
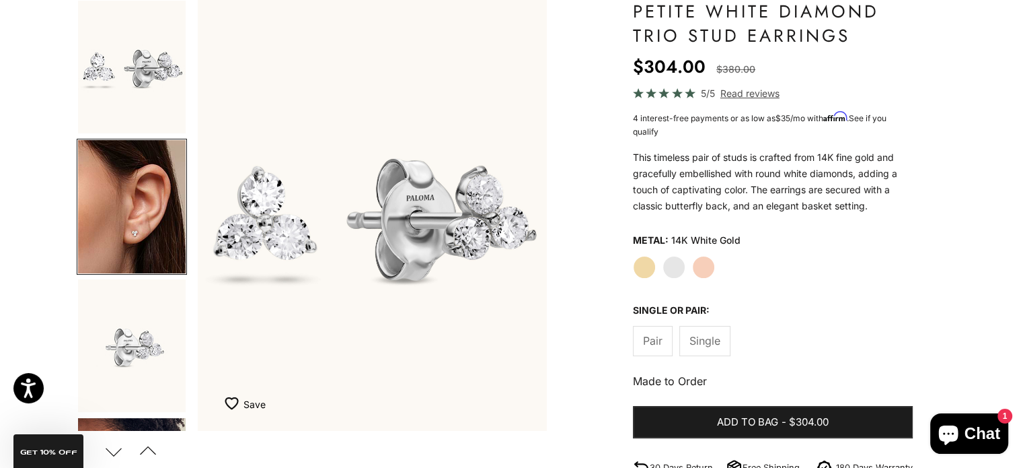
scroll to position [0, 365]
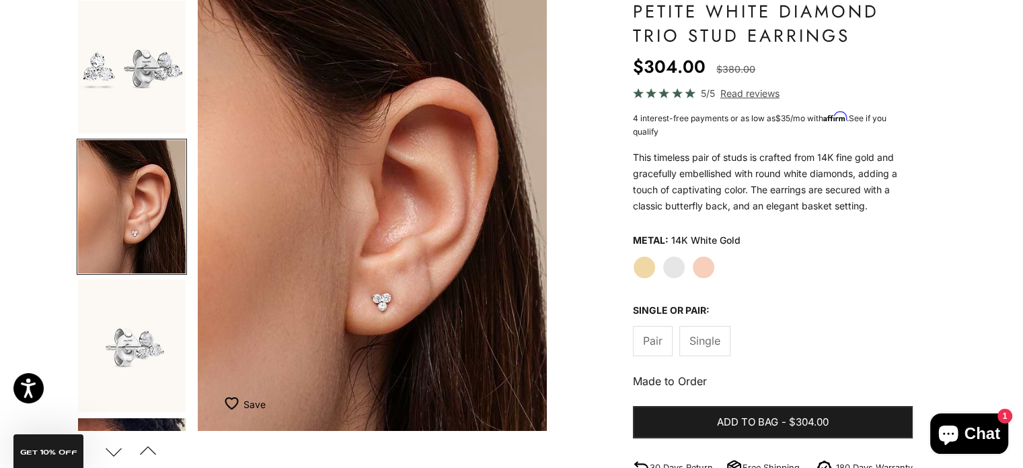
click at [711, 339] on span "Single" at bounding box center [705, 340] width 31 height 17
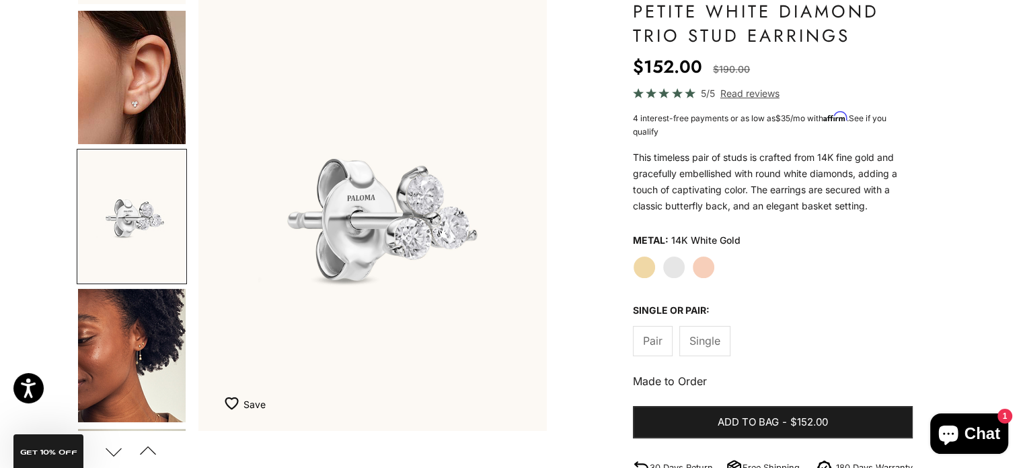
scroll to position [131, 0]
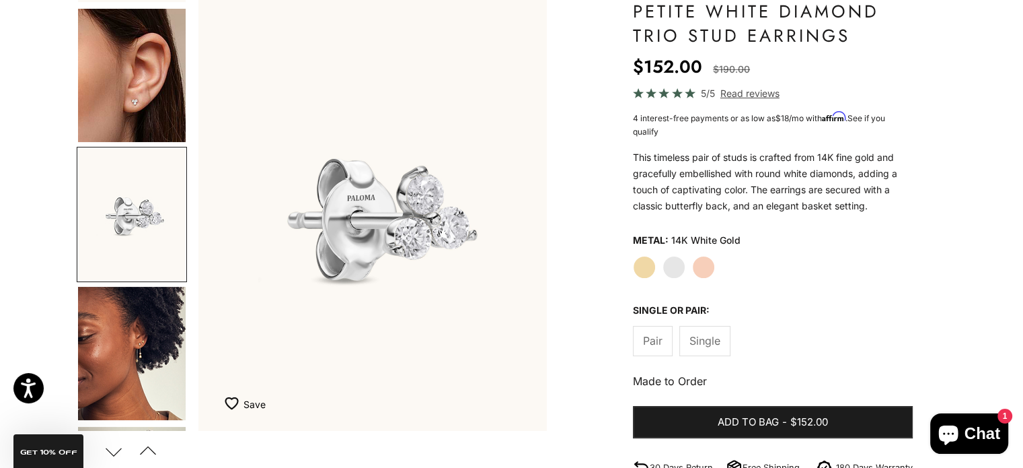
click at [649, 341] on span "Pair" at bounding box center [653, 340] width 20 height 17
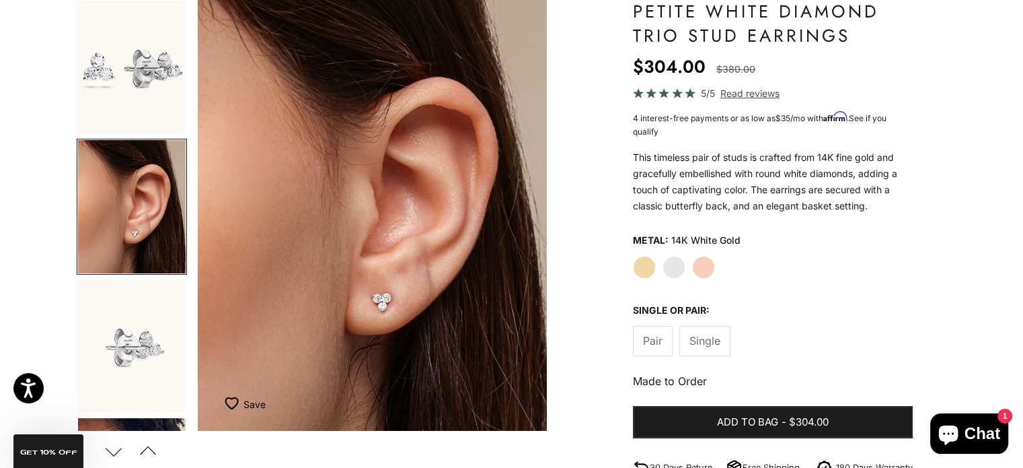
click at [696, 266] on label "Rose Gold" at bounding box center [703, 267] width 23 height 23
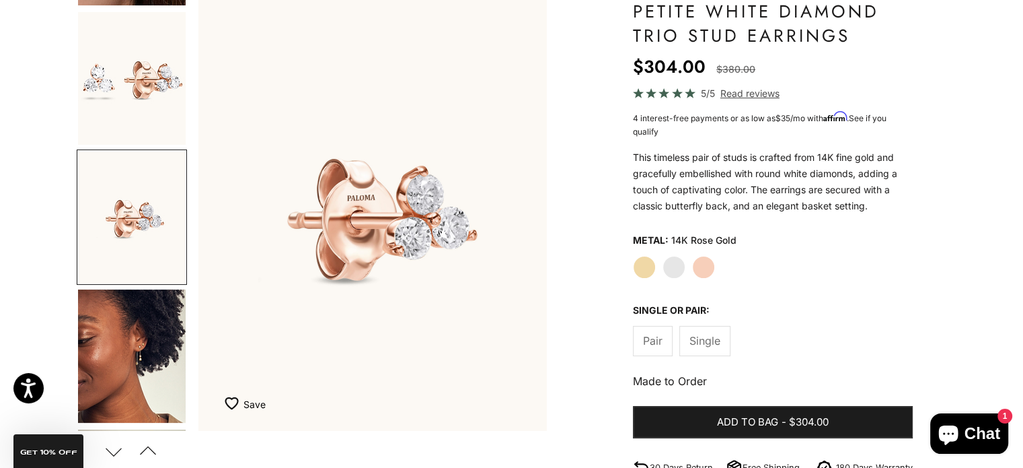
scroll to position [131, 0]
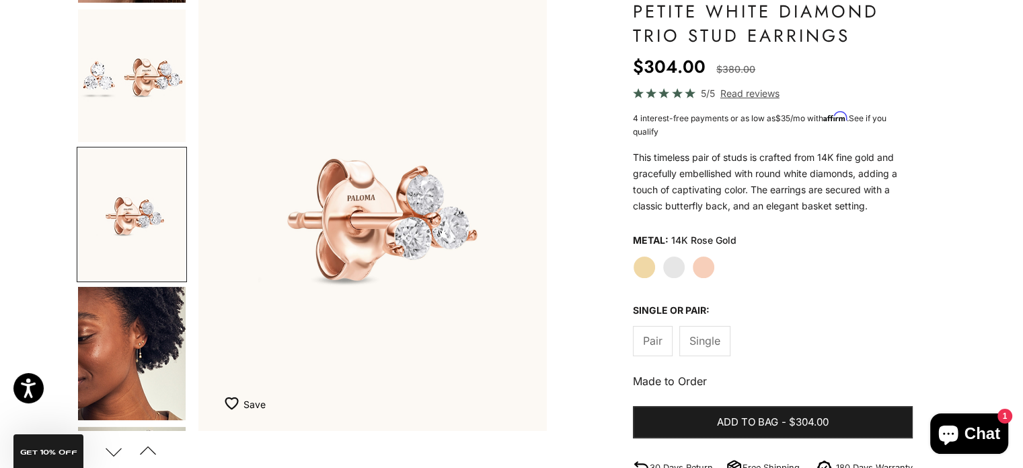
click at [670, 270] on label "White Gold" at bounding box center [674, 267] width 23 height 23
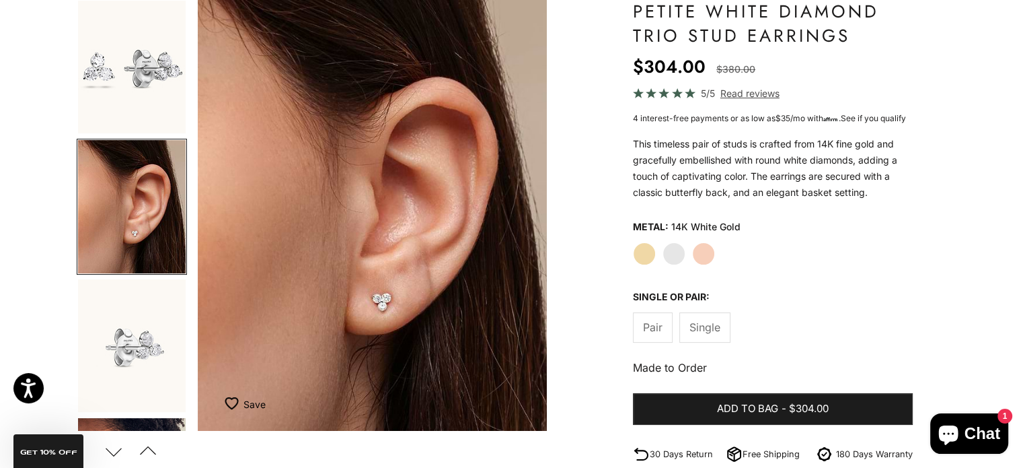
click at [648, 265] on label "Yellow Gold" at bounding box center [644, 253] width 23 height 23
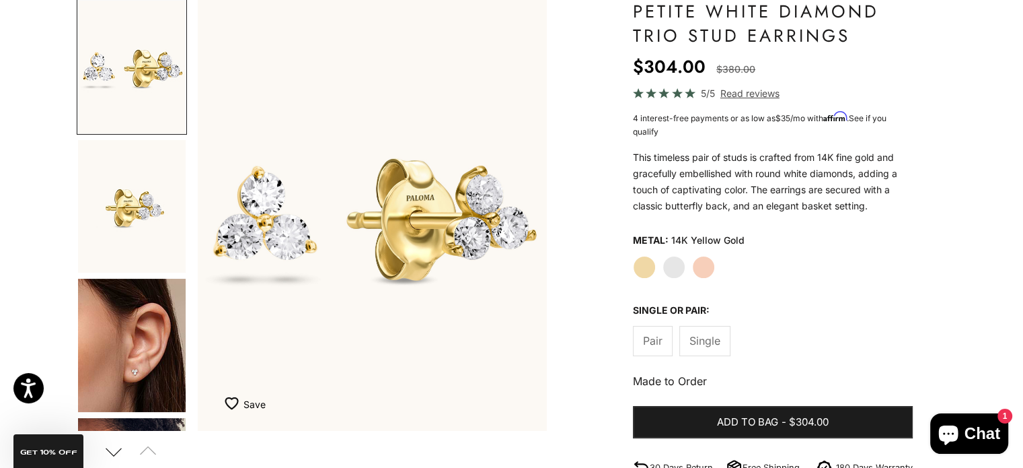
click at [673, 271] on label "White Gold" at bounding box center [674, 267] width 23 height 23
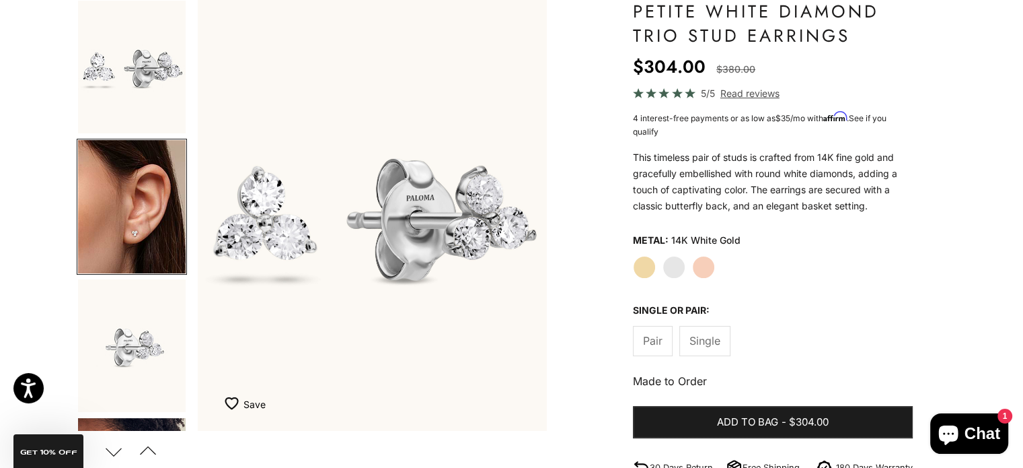
scroll to position [0, 365]
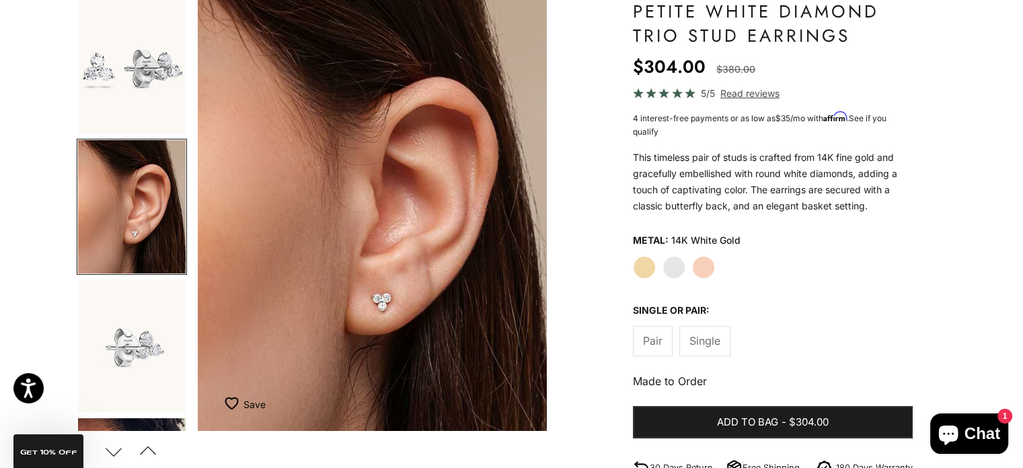
click at [648, 268] on label "Yellow Gold" at bounding box center [644, 267] width 23 height 23
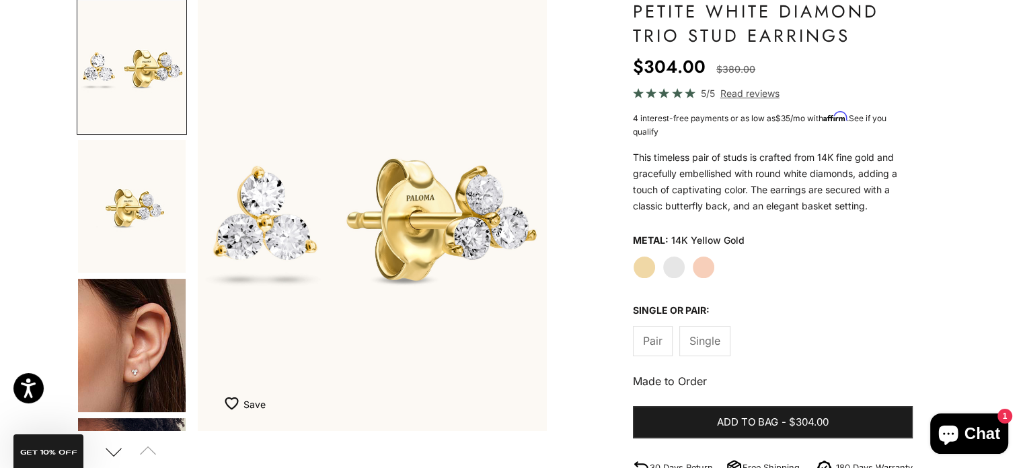
click at [678, 263] on label "White Gold" at bounding box center [674, 267] width 23 height 23
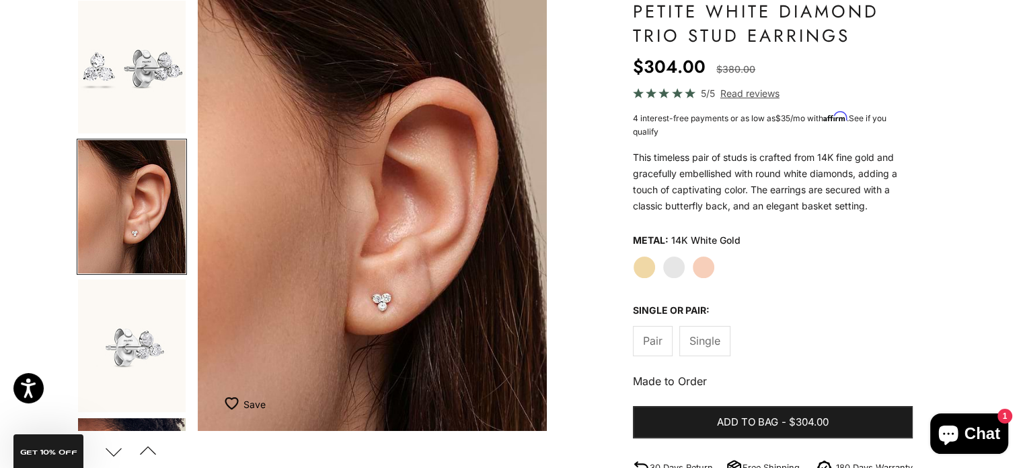
click at [651, 260] on label "Yellow Gold" at bounding box center [644, 267] width 23 height 23
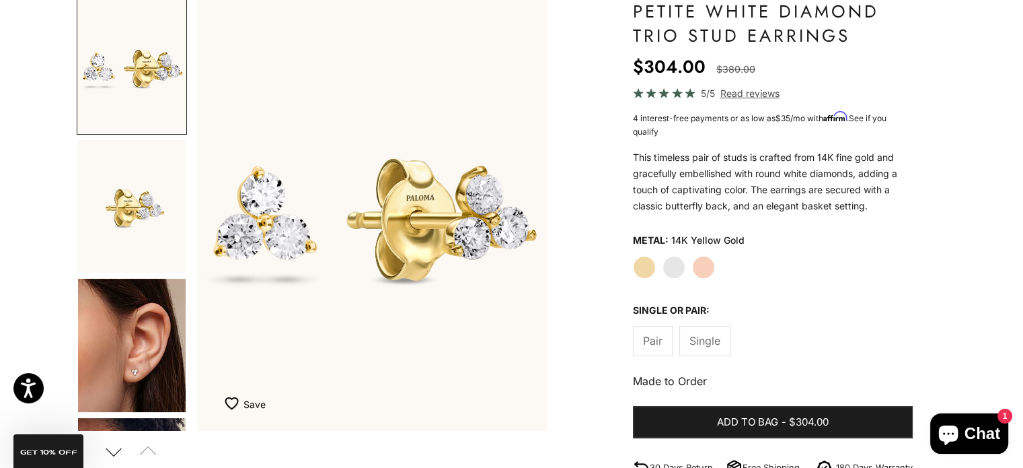
click at [708, 268] on label "Rose Gold" at bounding box center [703, 267] width 23 height 23
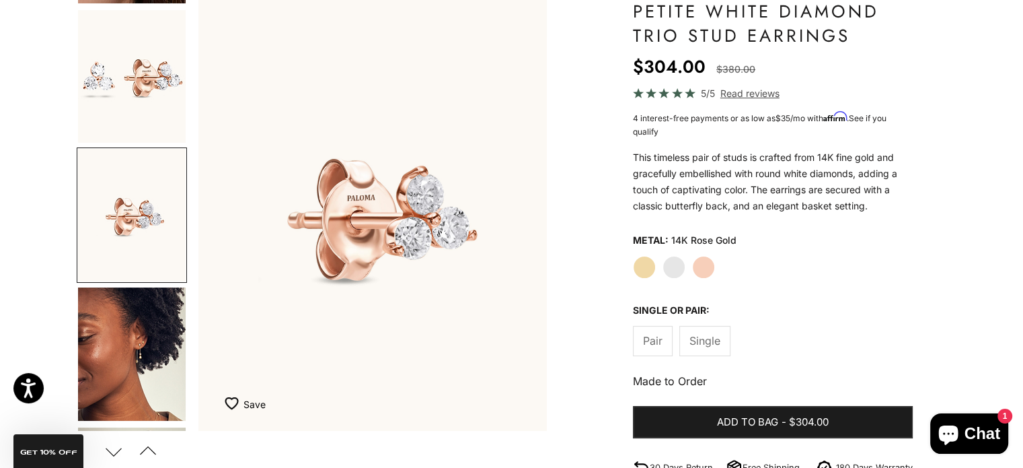
scroll to position [131, 0]
click at [120, 331] on img "Go to item 8" at bounding box center [132, 353] width 108 height 133
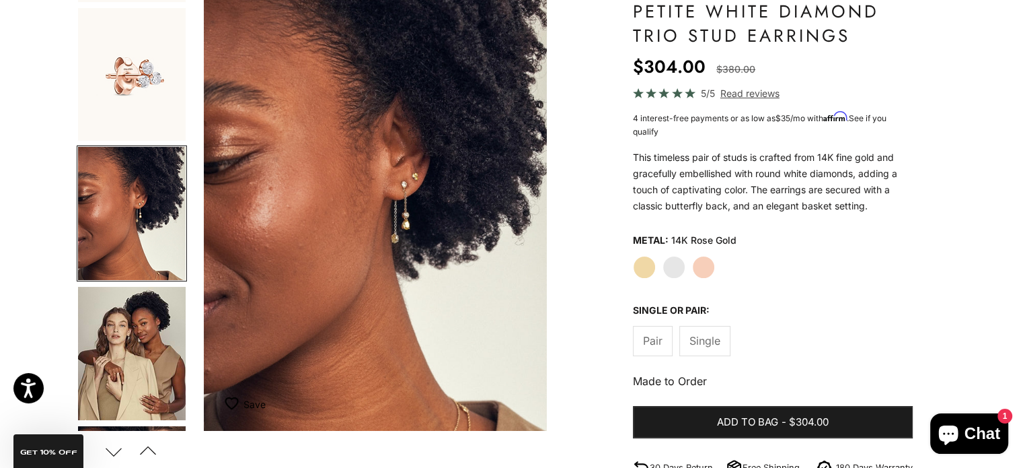
scroll to position [0, 1095]
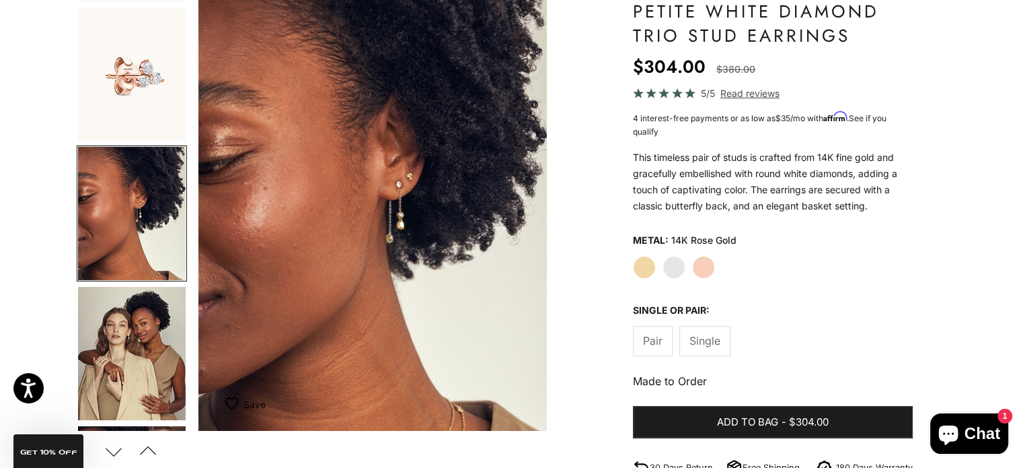
click at [652, 266] on label "Yellow Gold" at bounding box center [644, 267] width 23 height 23
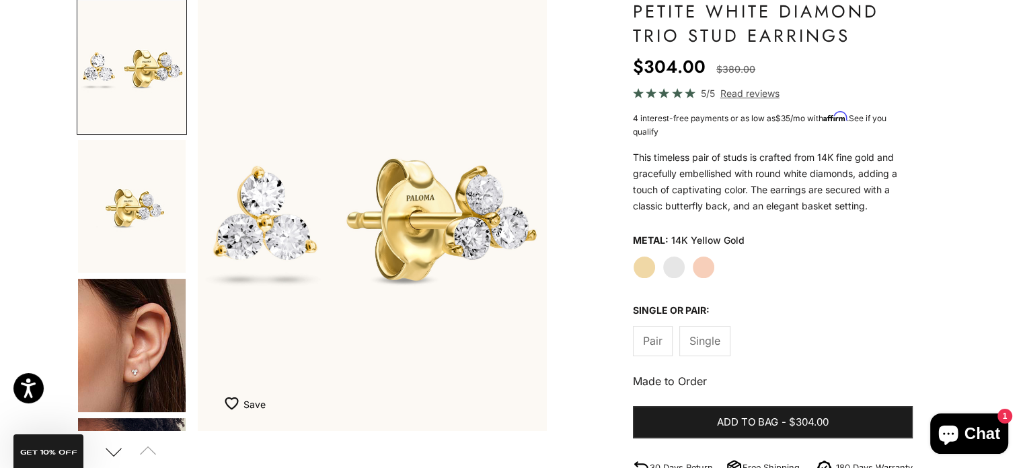
click at [670, 264] on label "White Gold" at bounding box center [674, 267] width 23 height 23
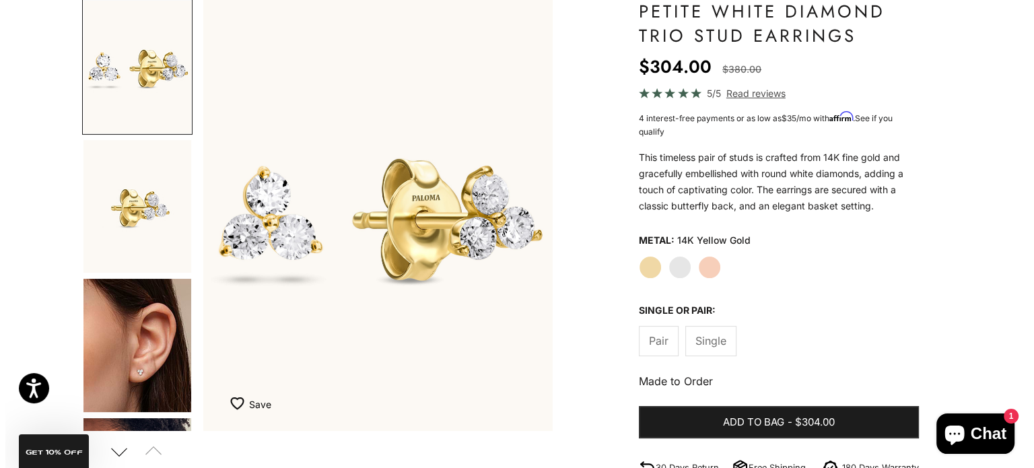
scroll to position [0, 365]
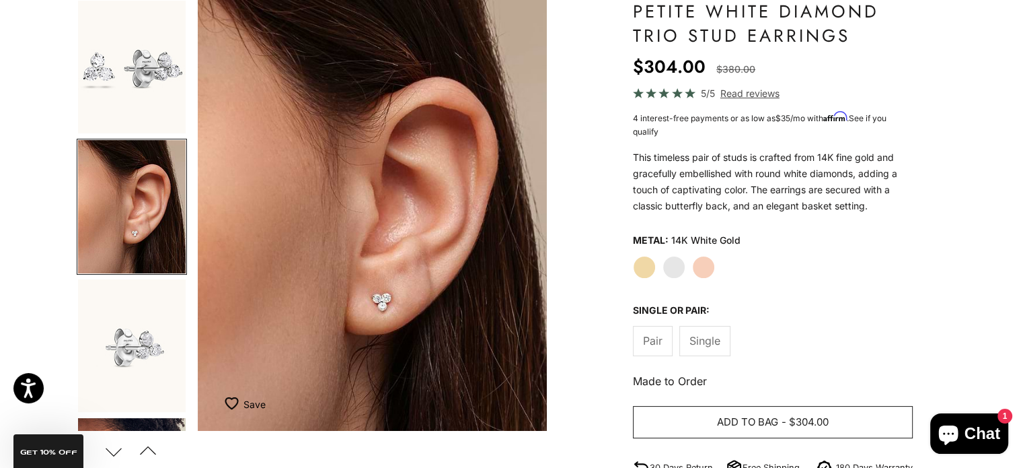
click at [766, 419] on span "Add to bag" at bounding box center [747, 422] width 61 height 17
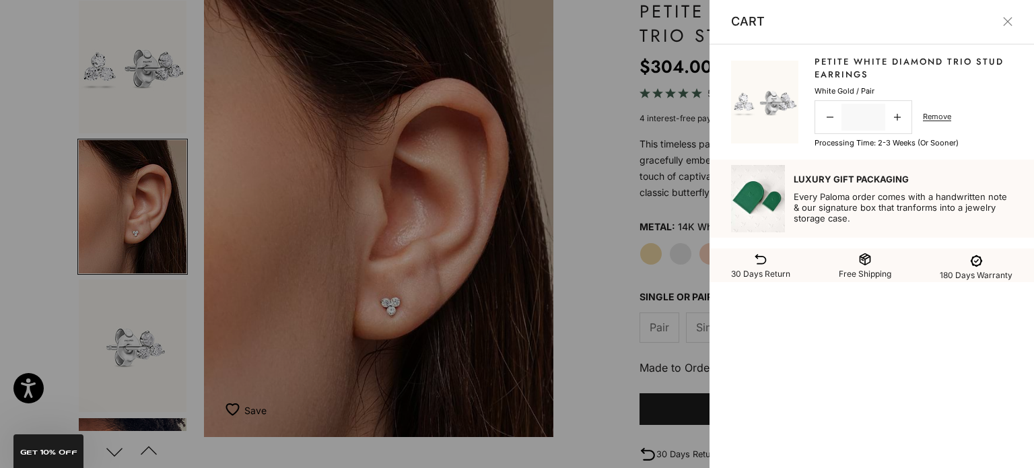
scroll to position [0, 370]
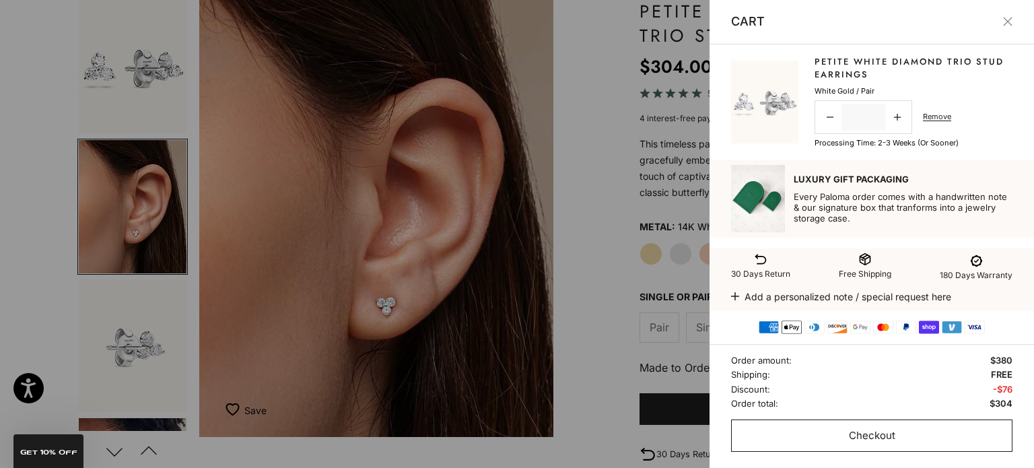
click at [845, 433] on button "Checkout" at bounding box center [871, 435] width 281 height 32
